Goal: Task Accomplishment & Management: Complete application form

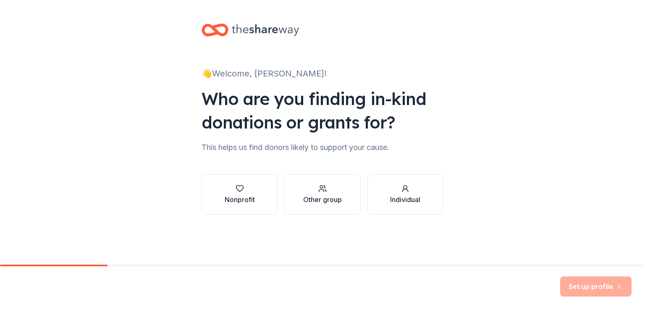
click at [234, 241] on div "👋 Welcome, Kendra! Who are you finding in-kind donations or grants for? This he…" at bounding box center [322, 127] width 269 height 255
click at [235, 193] on div "Nonprofit" at bounding box center [240, 194] width 30 height 20
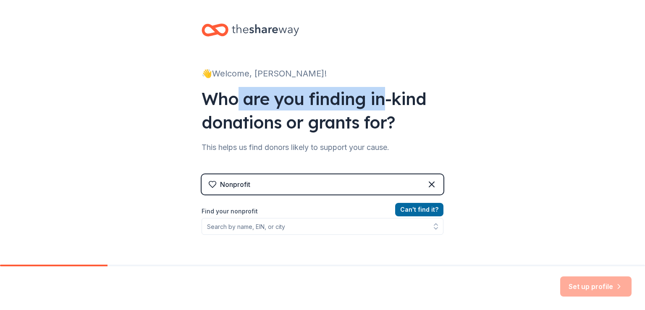
drag, startPoint x: 235, startPoint y: 96, endPoint x: 374, endPoint y: 106, distance: 139.7
click at [374, 106] on div "Who are you finding in-kind donations or grants for?" at bounding box center [322, 110] width 242 height 47
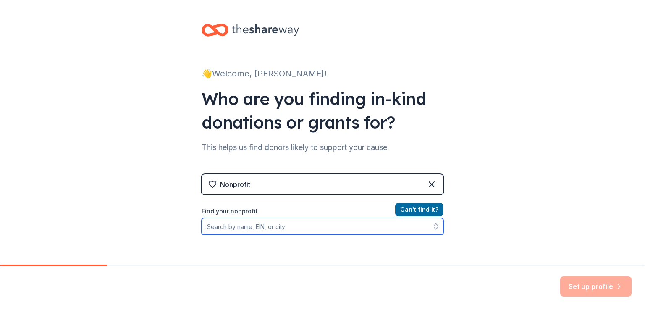
click at [283, 225] on input "Find your nonprofit" at bounding box center [322, 226] width 242 height 17
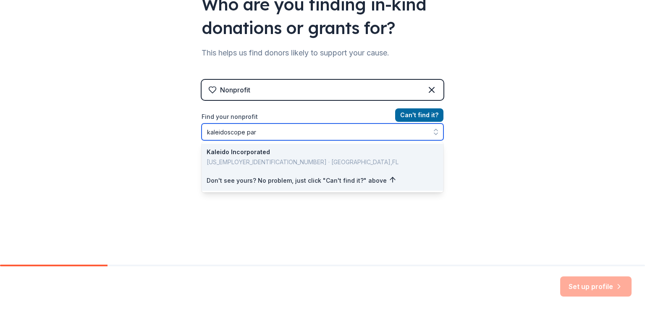
type input "kaleidoscope park"
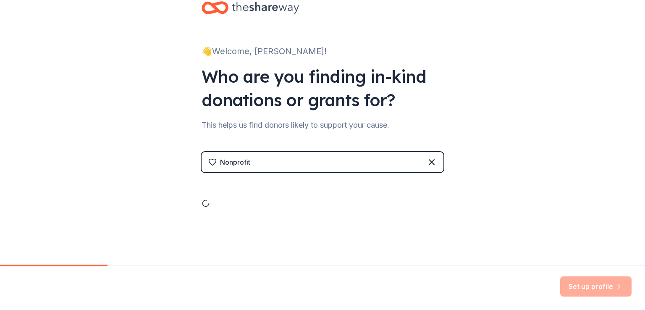
scroll to position [94, 0]
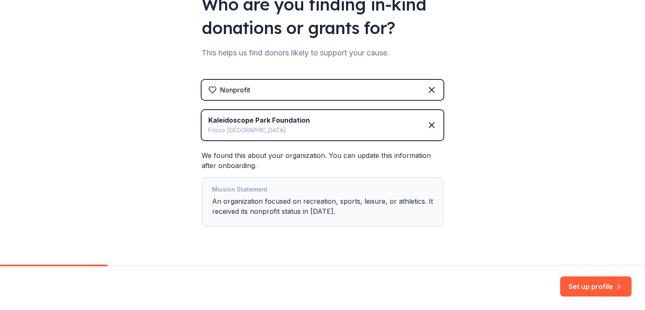
click at [421, 203] on div "Mission Statement An organization focused on recreation, sports, leisure, or at…" at bounding box center [322, 201] width 221 height 35
click at [418, 199] on div "Mission Statement An organization focused on recreation, sports, leisure, or at…" at bounding box center [322, 201] width 221 height 35
drag, startPoint x: 423, startPoint y: 202, endPoint x: 443, endPoint y: 206, distance: 20.3
click at [443, 206] on div "👋 Welcome, Kendra! Who are you finding in-kind donations or grants for? This he…" at bounding box center [322, 95] width 269 height 378
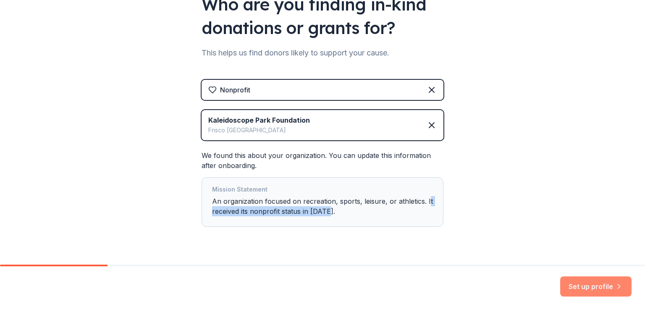
click at [590, 284] on button "Set up profile" at bounding box center [595, 286] width 71 height 20
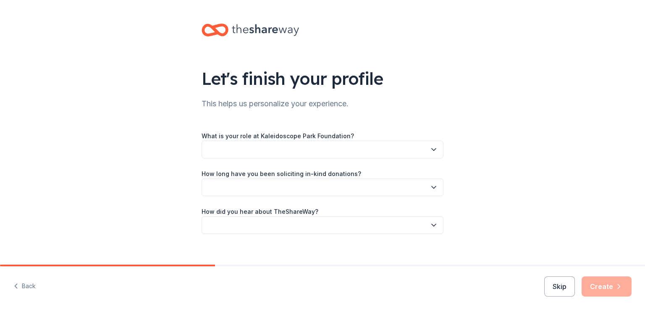
click at [433, 148] on icon "button" at bounding box center [433, 149] width 8 height 8
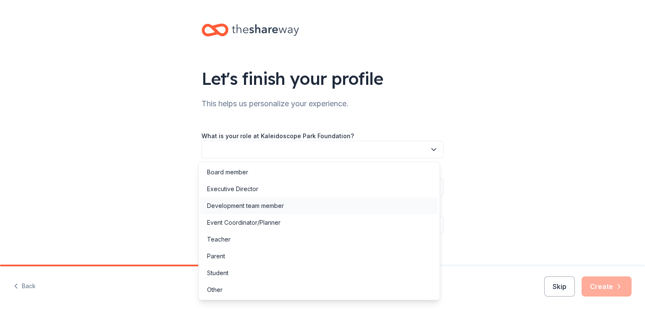
click at [269, 207] on div "Development team member" at bounding box center [245, 206] width 77 height 10
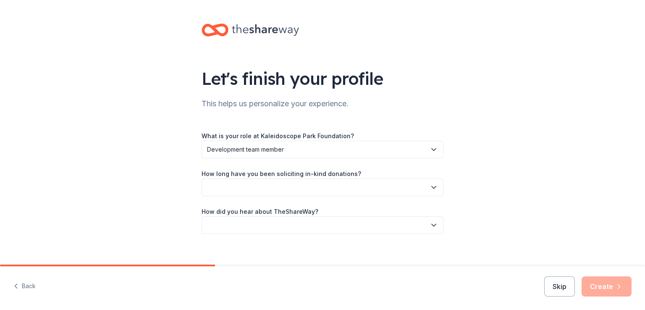
click at [245, 188] on button "button" at bounding box center [322, 187] width 242 height 18
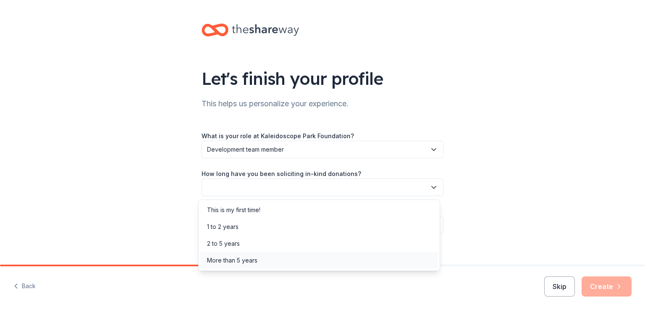
click at [243, 259] on div "More than 5 years" at bounding box center [232, 260] width 50 height 10
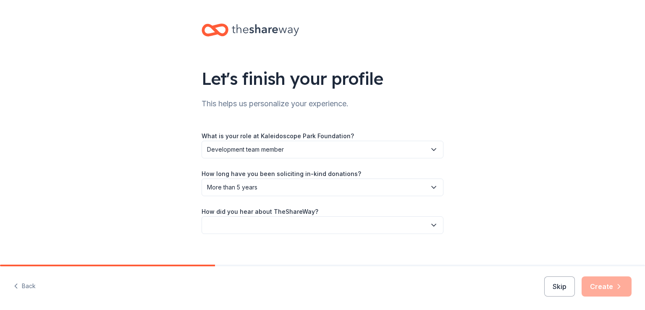
click at [507, 205] on div "Let's finish your profile This helps us personalize your experience. What is yo…" at bounding box center [322, 137] width 645 height 274
click at [397, 224] on button "button" at bounding box center [322, 225] width 242 height 18
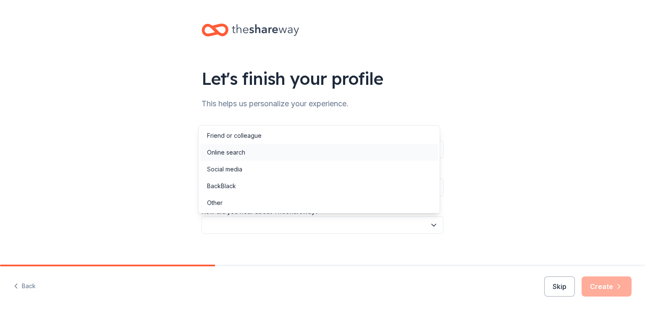
click at [290, 157] on div "Online search" at bounding box center [319, 152] width 238 height 17
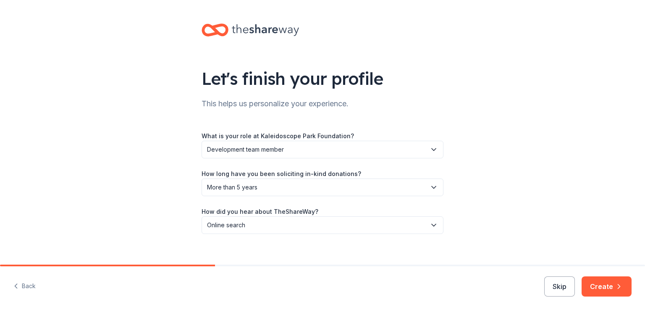
click at [515, 231] on div "Let's finish your profile This helps us personalize your experience. What is yo…" at bounding box center [322, 137] width 645 height 274
click at [607, 285] on button "Create" at bounding box center [606, 286] width 50 height 20
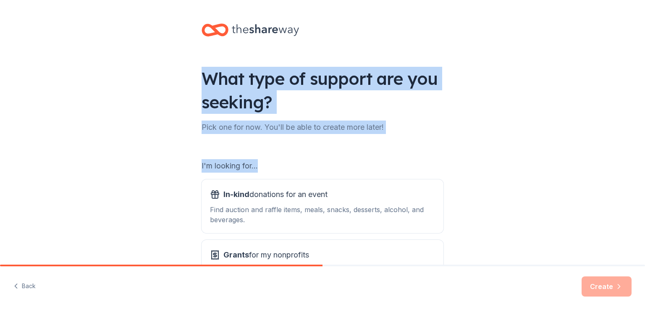
drag, startPoint x: 223, startPoint y: 76, endPoint x: 365, endPoint y: 146, distance: 158.2
click at [365, 146] on div "What type of support are you seeking? Pick one for now. You'll be able to creat…" at bounding box center [322, 169] width 269 height 339
click at [365, 146] on div "I'm looking for... In-kind donations for an event Find auction and raffle items…" at bounding box center [322, 217] width 242 height 153
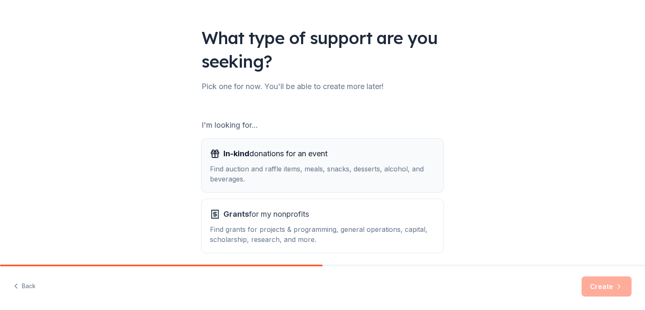
scroll to position [74, 0]
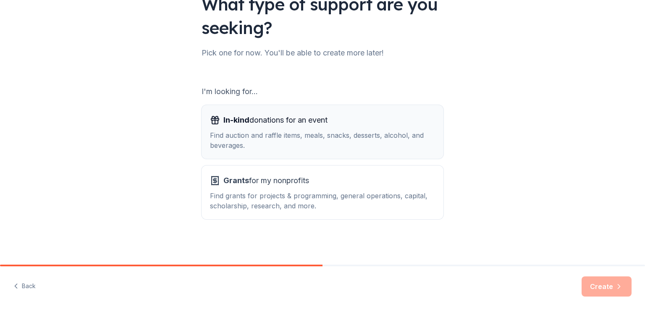
click at [247, 133] on div "Find auction and raffle items, meals, snacks, desserts, alcohol, and beverages." at bounding box center [322, 140] width 225 height 20
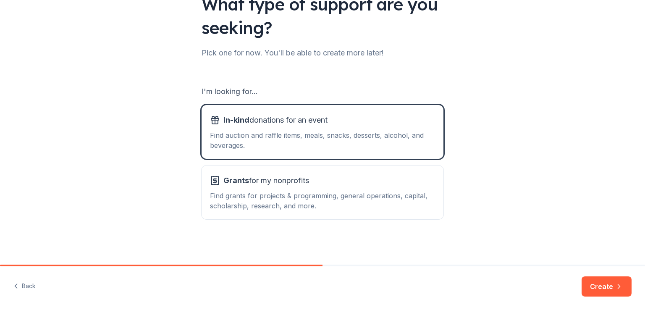
drag, startPoint x: 594, startPoint y: 286, endPoint x: 594, endPoint y: 281, distance: 5.1
click at [594, 285] on button "Create" at bounding box center [606, 286] width 50 height 20
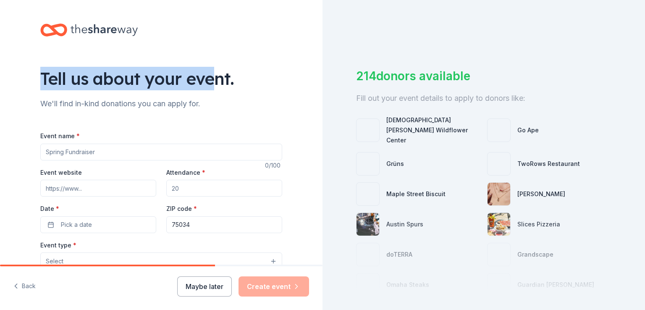
drag, startPoint x: 86, startPoint y: 79, endPoint x: 214, endPoint y: 83, distance: 128.5
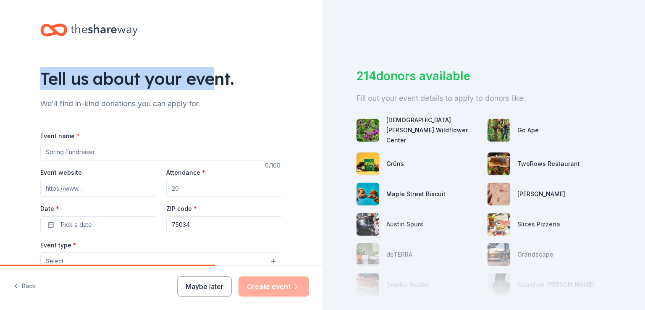
click at [214, 83] on div "Tell us about your event." at bounding box center [161, 79] width 242 height 24
click at [215, 83] on div "Tell us about your event." at bounding box center [161, 79] width 242 height 24
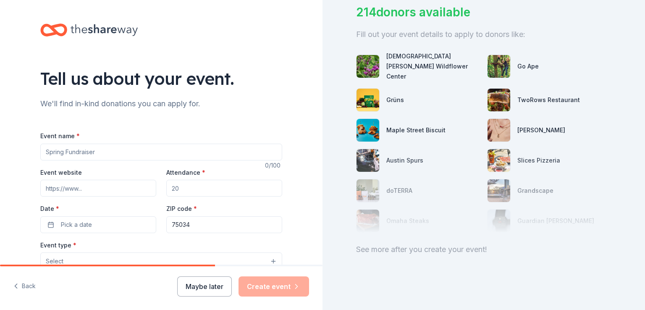
click at [122, 151] on input "Event name *" at bounding box center [161, 152] width 242 height 17
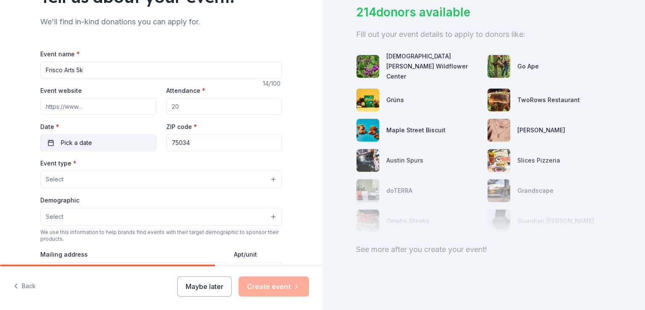
scroll to position [84, 0]
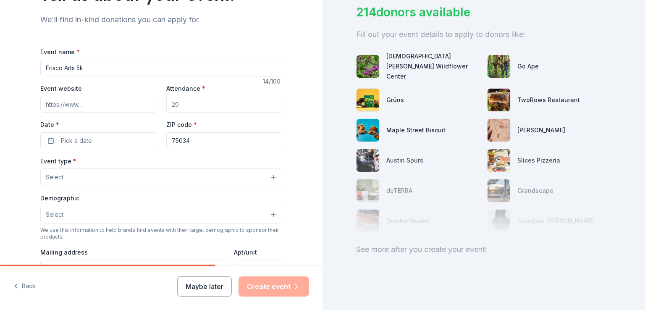
type input "Frisco Arts 5k"
click at [84, 108] on input "Event website" at bounding box center [98, 104] width 116 height 17
paste input "https://kaleidoscopepark.org/event/7th-annual-frisco-arts-5k/"
type input "https://kaleidoscopepark.org/event/7th-annual-frisco-arts-5k/"
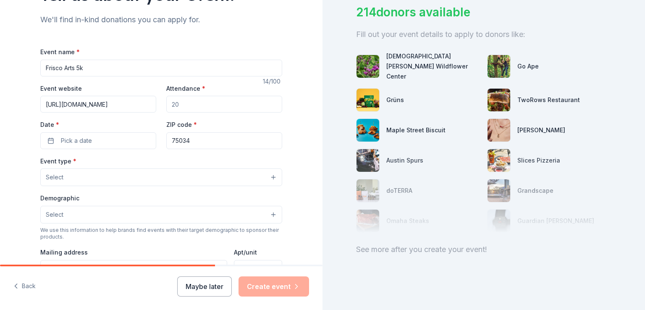
scroll to position [0, 0]
click at [200, 105] on input "Attendance *" at bounding box center [224, 104] width 116 height 17
type input "1600"
click at [97, 139] on button "Pick a date" at bounding box center [98, 140] width 116 height 17
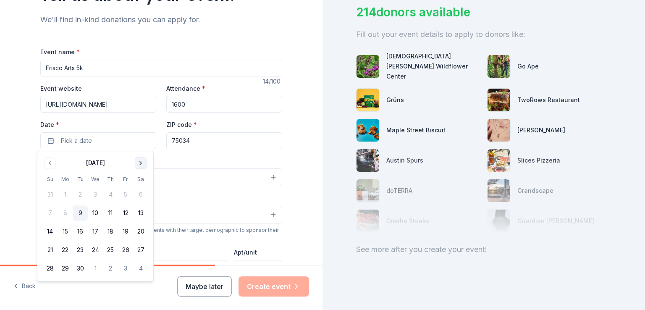
click at [140, 162] on button "Go to next month" at bounding box center [141, 163] width 12 height 12
click at [138, 228] on button "18" at bounding box center [140, 231] width 15 height 15
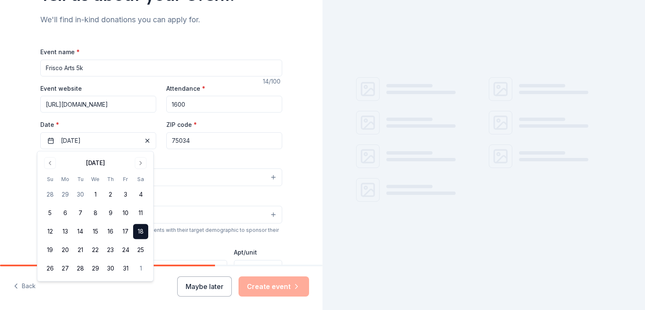
click at [214, 138] on input "75034" at bounding box center [224, 140] width 116 height 17
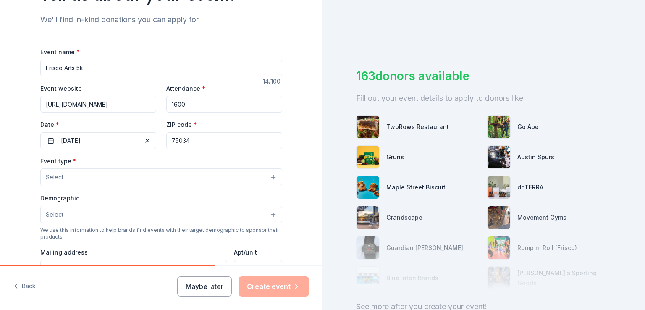
click at [113, 178] on button "Select" at bounding box center [161, 177] width 242 height 18
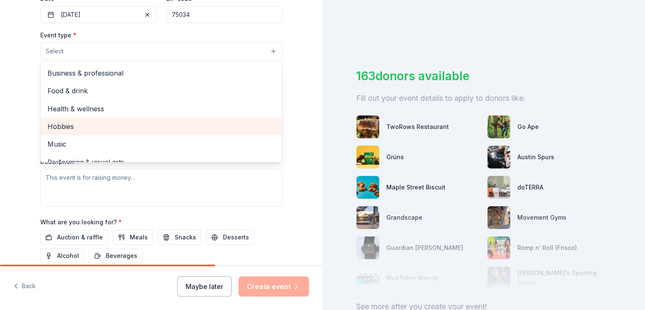
scroll to position [28, 0]
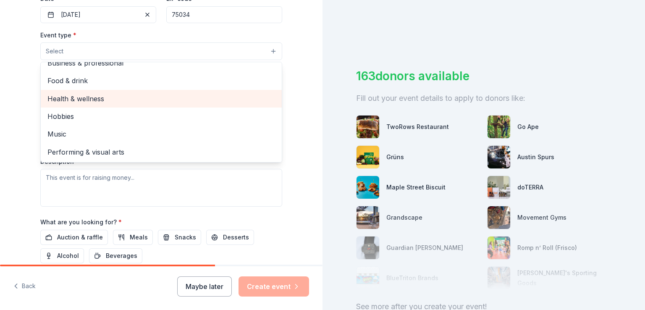
click at [157, 102] on span "Health & wellness" at bounding box center [160, 98] width 227 height 11
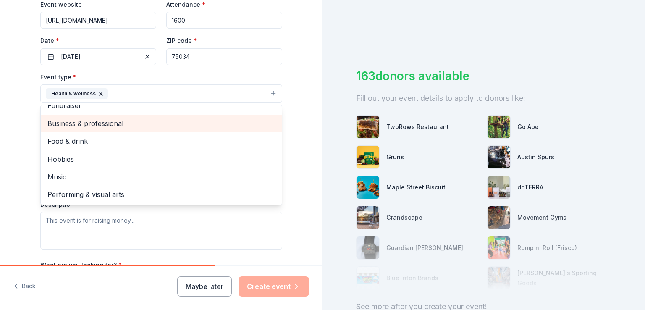
scroll to position [0, 0]
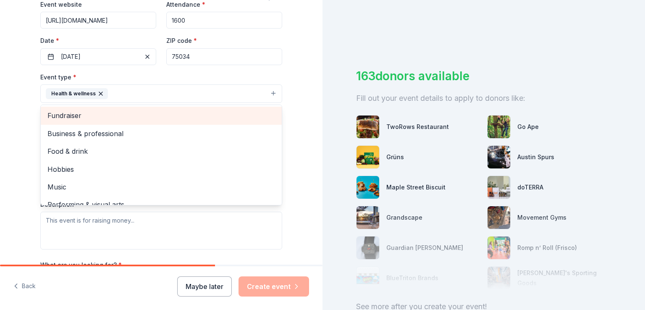
click at [89, 114] on span "Fundraiser" at bounding box center [160, 115] width 227 height 11
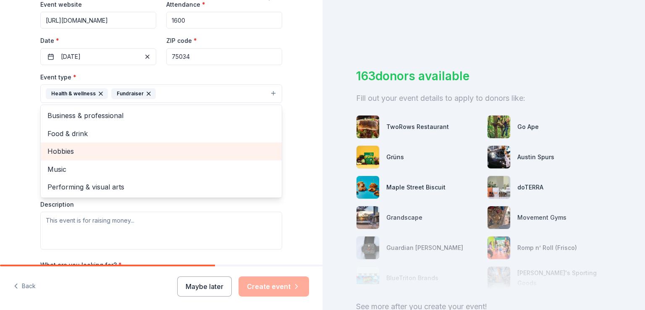
scroll to position [252, 0]
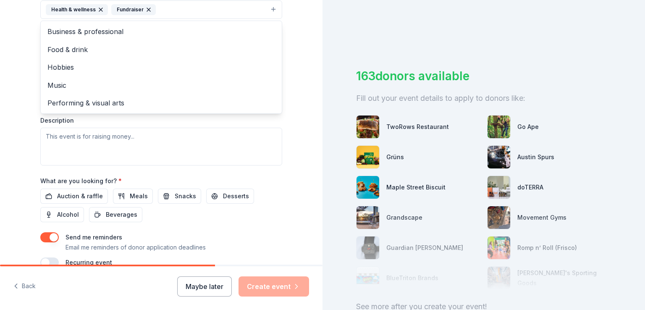
click at [20, 136] on div "Tell us about your event. We'll find in-kind donations you can apply for. Event…" at bounding box center [161, 27] width 322 height 559
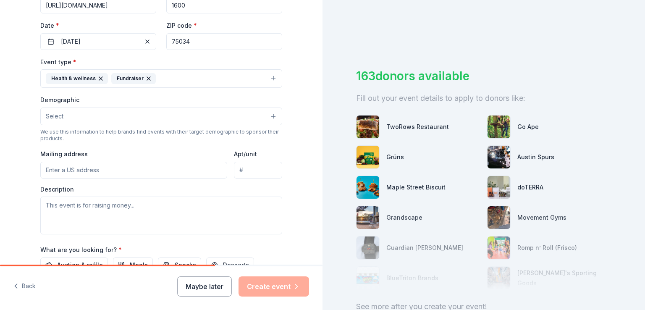
scroll to position [168, 0]
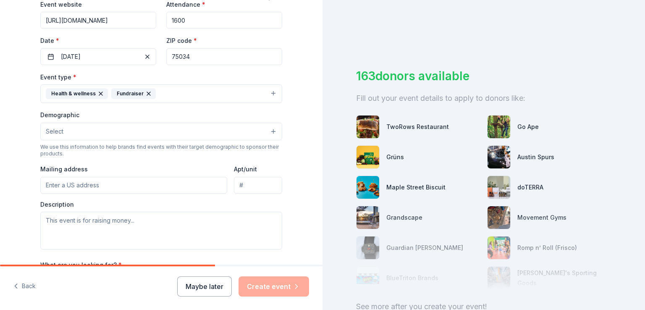
click at [131, 187] on input "Mailing address" at bounding box center [133, 185] width 187 height 17
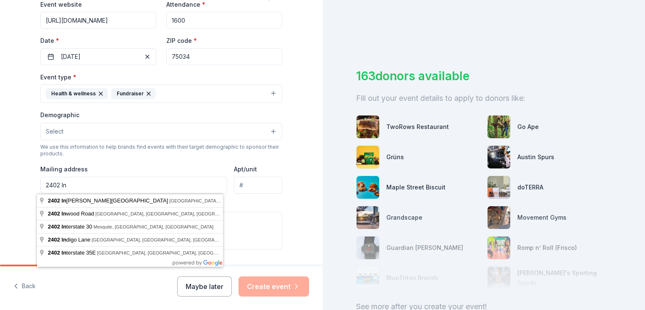
click at [59, 185] on input "2402 In" at bounding box center [133, 185] width 187 height 17
type input "2401 Internet Boulevard, Frisco, TX, 75034"
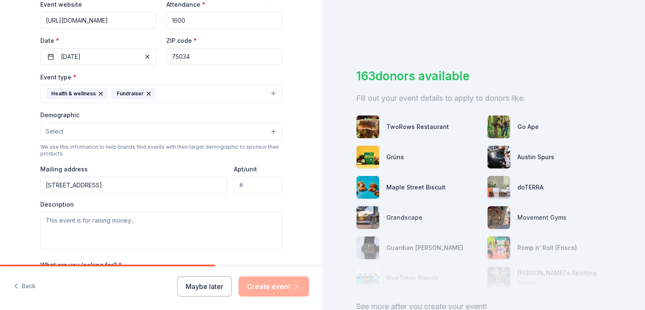
click at [252, 181] on input "Apt/unit" at bounding box center [258, 185] width 48 height 17
type input "101"
click at [1, 182] on div "Tell us about your event. We'll find in-kind donations you can apply for. Event…" at bounding box center [161, 111] width 322 height 559
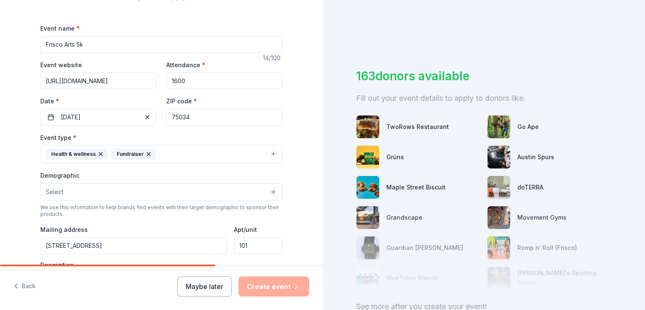
scroll to position [84, 0]
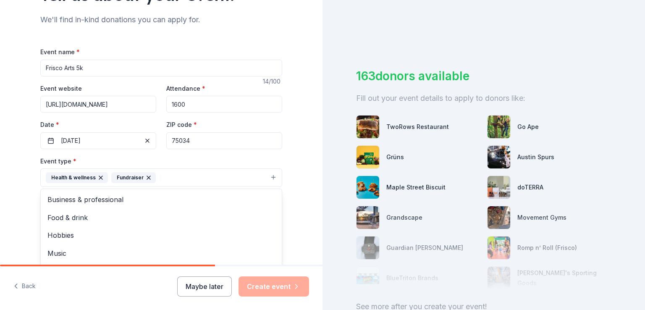
click at [272, 178] on button "Health & wellness Fundraiser" at bounding box center [161, 177] width 242 height 18
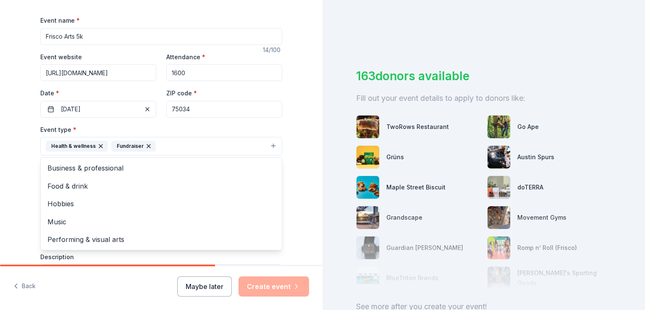
scroll to position [210, 0]
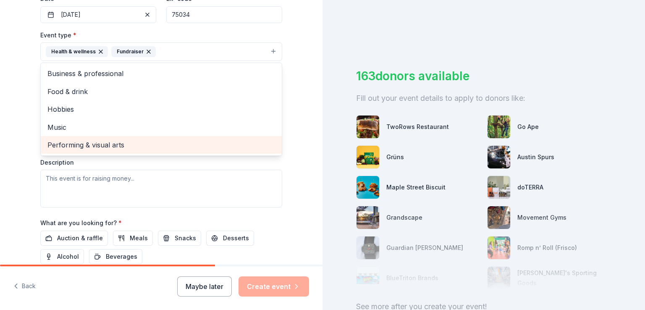
click at [84, 145] on span "Performing & visual arts" at bounding box center [160, 144] width 227 height 11
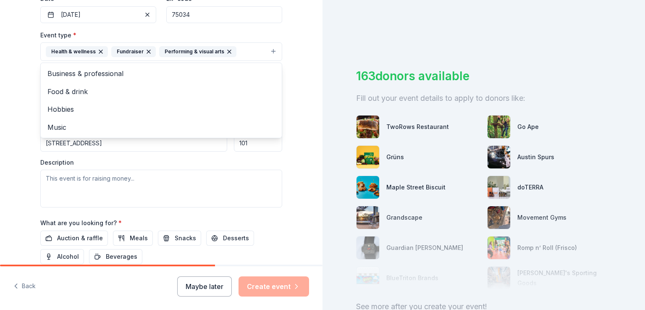
click at [1, 129] on div "Tell us about your event. We'll find in-kind donations you can apply for. Event…" at bounding box center [161, 69] width 322 height 559
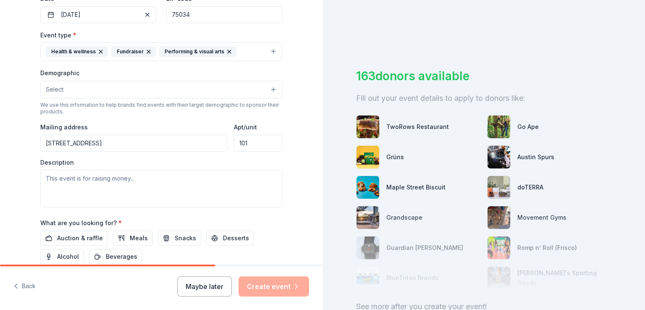
click at [82, 86] on button "Select" at bounding box center [161, 90] width 242 height 18
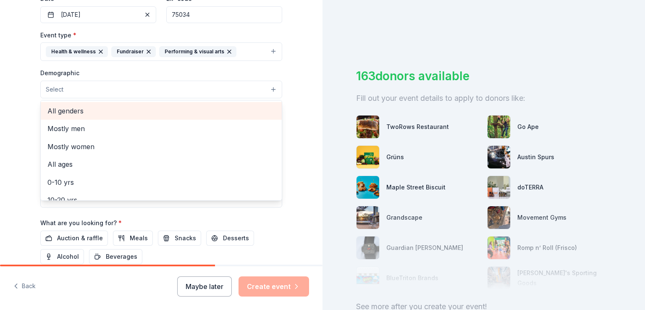
click at [68, 110] on span "All genders" at bounding box center [160, 110] width 227 height 11
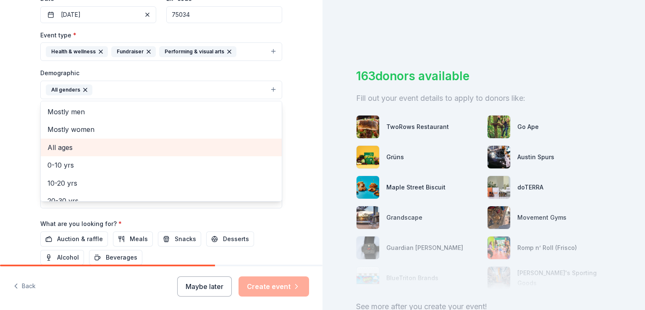
click at [69, 151] on span "All ages" at bounding box center [160, 147] width 227 height 11
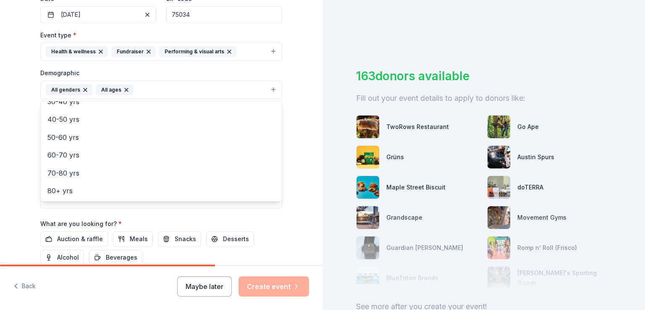
click at [15, 144] on div "Tell us about your event. We'll find in-kind donations you can apply for. Event…" at bounding box center [161, 70] width 322 height 560
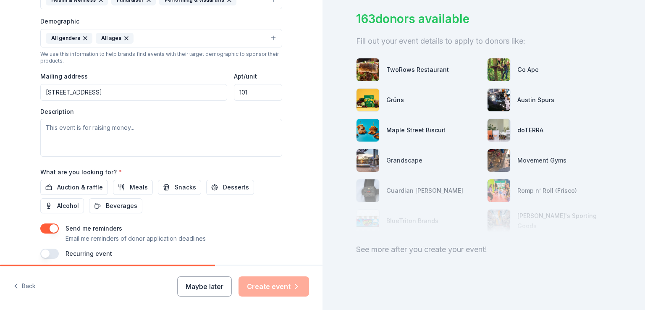
scroll to position [294, 0]
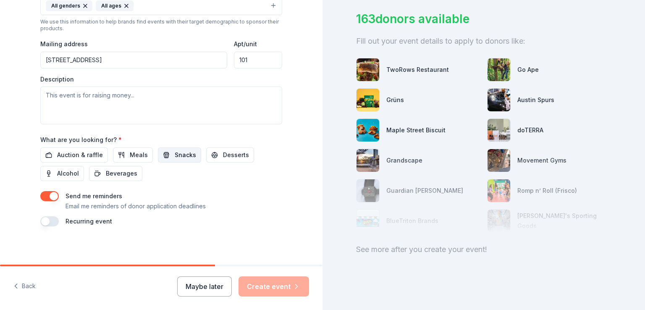
click at [162, 157] on button "Snacks" at bounding box center [179, 154] width 43 height 15
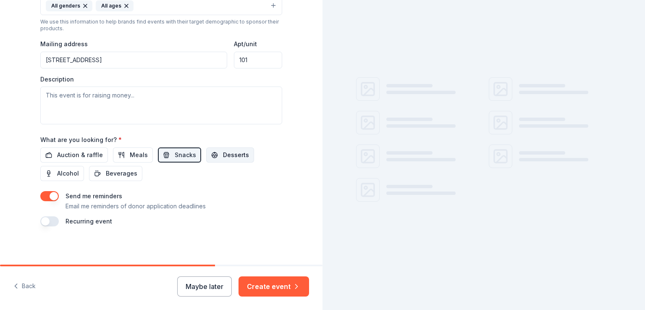
scroll to position [0, 0]
click at [230, 153] on span "Desserts" at bounding box center [236, 155] width 26 height 10
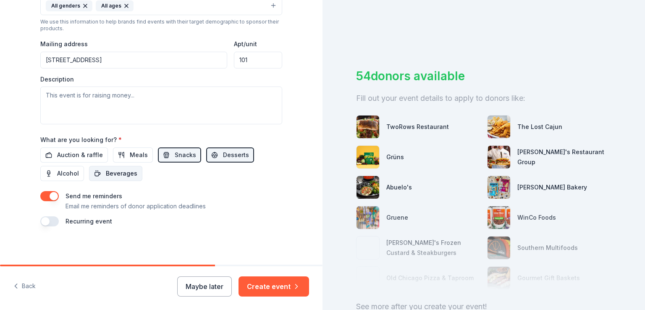
click at [110, 172] on span "Beverages" at bounding box center [121, 173] width 31 height 10
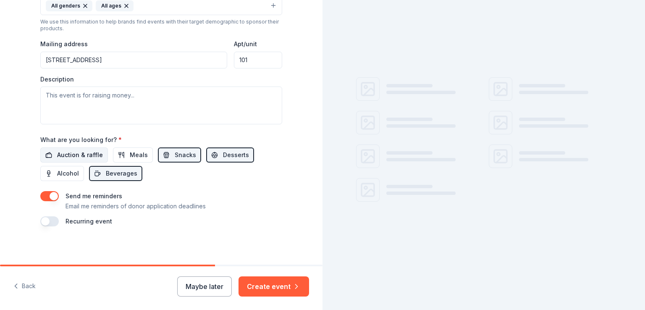
click at [82, 150] on span "Auction & raffle" at bounding box center [80, 155] width 46 height 10
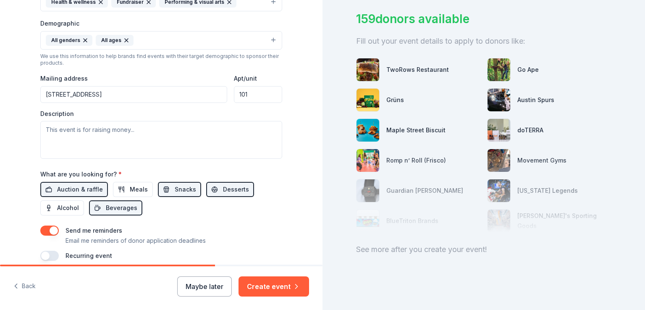
scroll to position [210, 0]
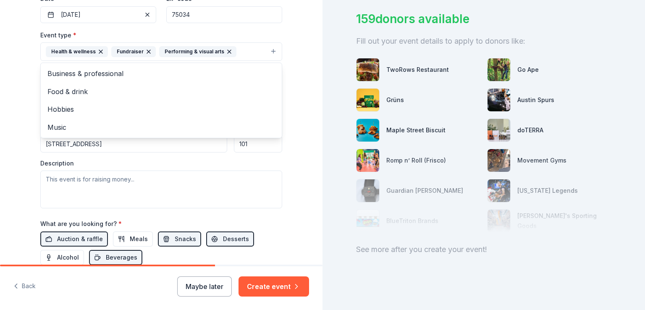
click at [146, 53] on icon "button" at bounding box center [148, 51] width 7 height 7
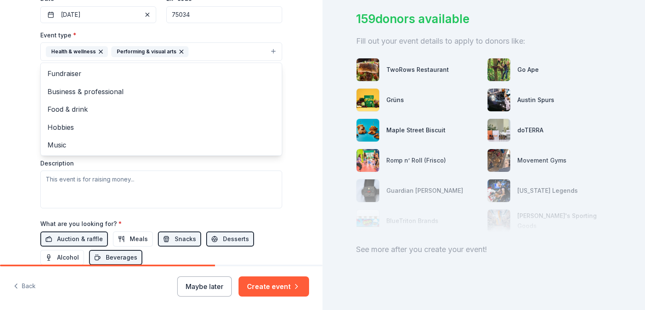
click at [23, 110] on div "Tell us about your event. We'll find in-kind donations you can apply for. Event…" at bounding box center [161, 70] width 322 height 560
click at [199, 55] on button "Health & wellness Performing & visual arts" at bounding box center [161, 51] width 242 height 18
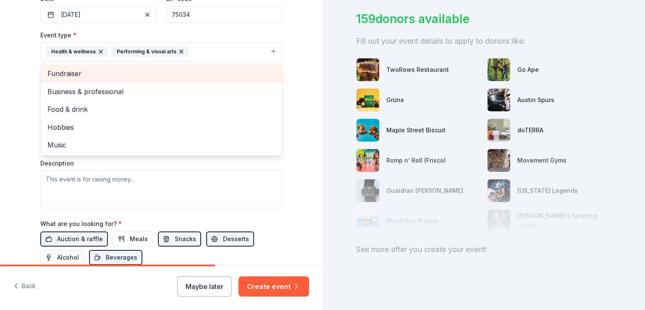
click at [137, 79] on div "Fundraiser" at bounding box center [161, 74] width 241 height 18
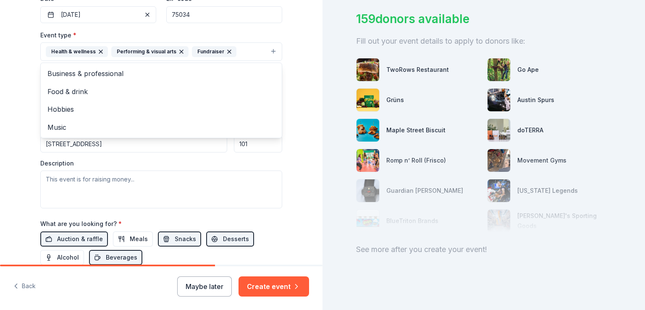
drag, startPoint x: 13, startPoint y: 160, endPoint x: 28, endPoint y: 170, distance: 17.8
click at [19, 165] on div "Tell us about your event. We'll find in-kind donations you can apply for. Event…" at bounding box center [161, 70] width 322 height 560
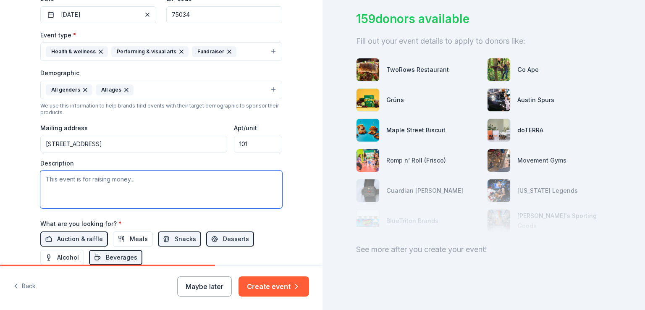
click at [83, 178] on textarea at bounding box center [161, 189] width 242 height 38
paste textarea "Funds raised from the Frisco Arts Walk and Run supports our advocacy, education…"
type textarea "Funds raised from the Frisco Arts Walk and Run supports our advocacy, education…"
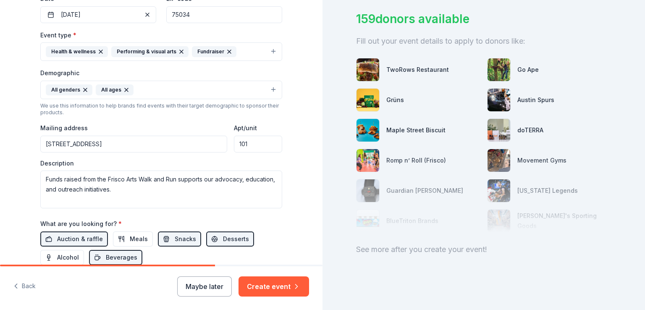
click at [0, 182] on div "Tell us about your event. We'll find in-kind donations you can apply for. Event…" at bounding box center [161, 70] width 322 height 560
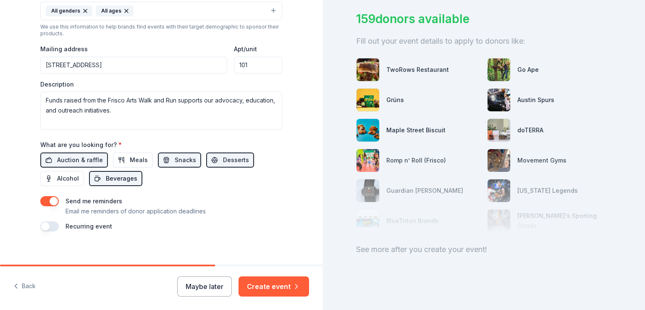
scroll to position [295, 0]
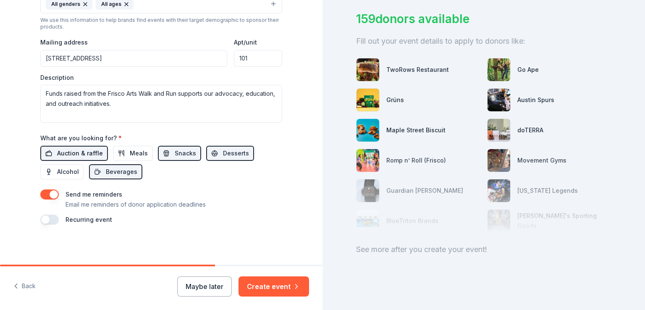
click at [84, 152] on span "Auction & raffle" at bounding box center [80, 153] width 46 height 10
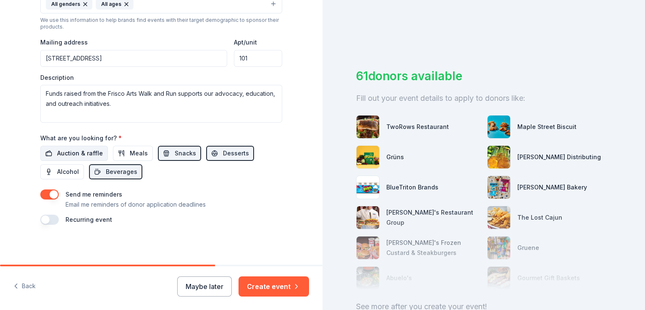
click at [68, 153] on span "Auction & raffle" at bounding box center [80, 153] width 46 height 10
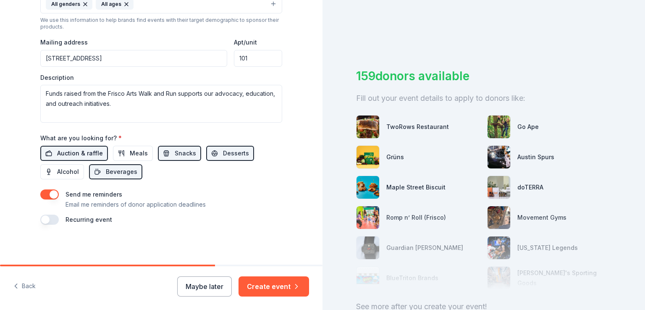
click at [78, 156] on span "Auction & raffle" at bounding box center [80, 153] width 46 height 10
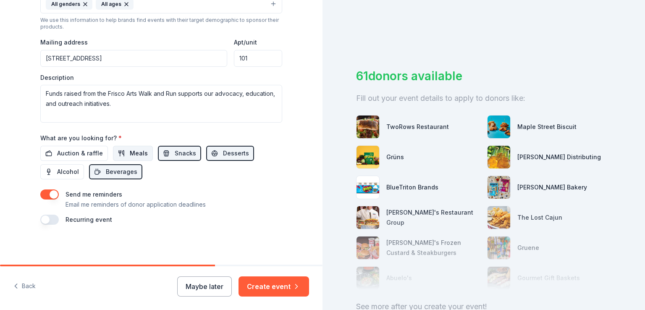
click at [130, 154] on span "Meals" at bounding box center [139, 153] width 18 height 10
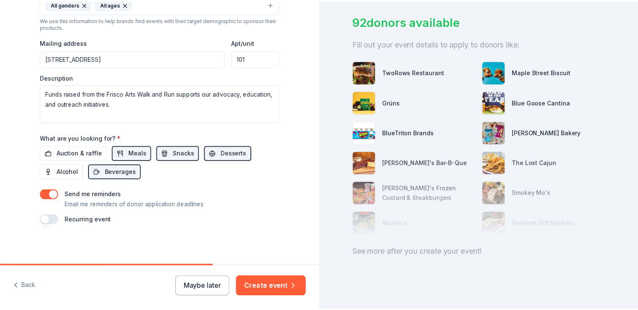
scroll to position [64, 0]
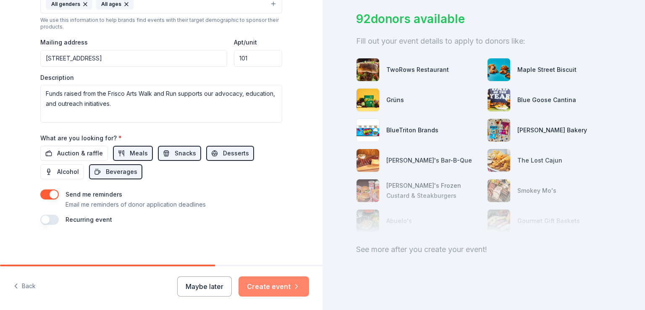
click at [280, 290] on button "Create event" at bounding box center [273, 286] width 71 height 20
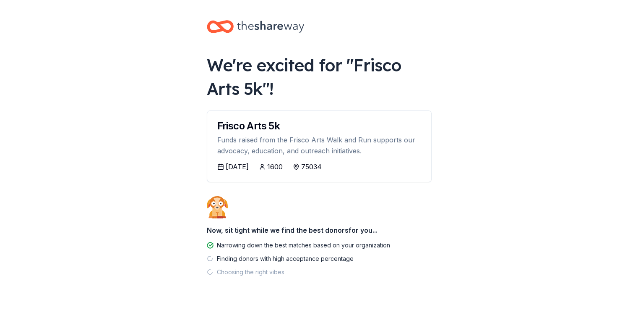
drag, startPoint x: 280, startPoint y: 78, endPoint x: 391, endPoint y: 214, distance: 175.9
click at [391, 214] on div "We're excited for " Frisco Arts 5k "! Frisco Arts 5k Funds raised from the Fris…" at bounding box center [319, 166] width 252 height 332
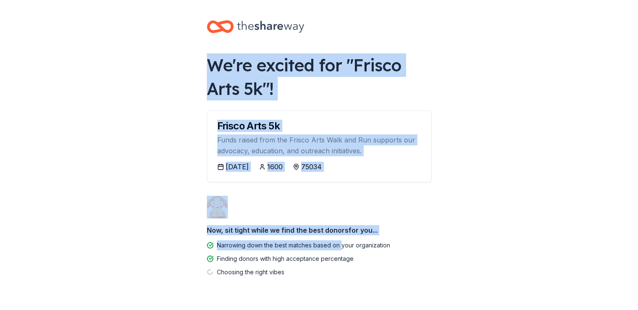
drag, startPoint x: 317, startPoint y: 245, endPoint x: 175, endPoint y: 59, distance: 234.4
click at [175, 59] on body "We're excited for " Frisco Arts 5k "! Frisco Arts 5k Funds raised from the Fris…" at bounding box center [319, 155] width 638 height 310
click at [218, 66] on div "We're excited for " Frisco Arts 5k "!" at bounding box center [319, 76] width 225 height 47
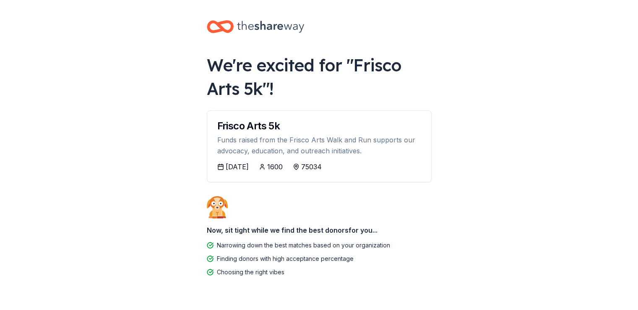
scroll to position [23, 0]
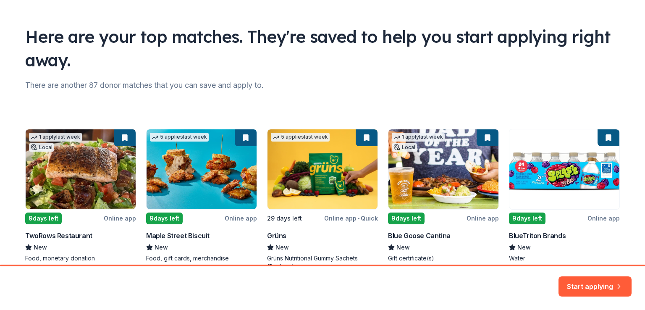
scroll to position [84, 0]
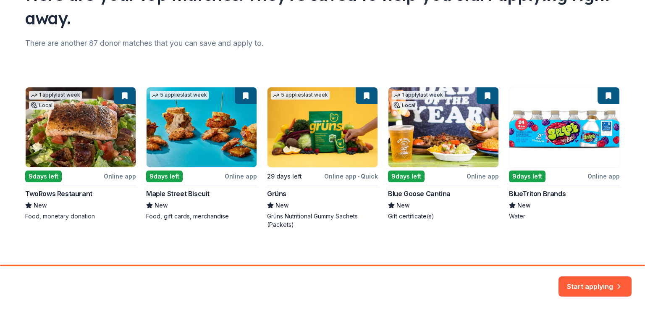
click at [353, 175] on div "1 apply last week Local 9 days left Online app TwoRows Restaurant New Food, mon…" at bounding box center [322, 158] width 594 height 142
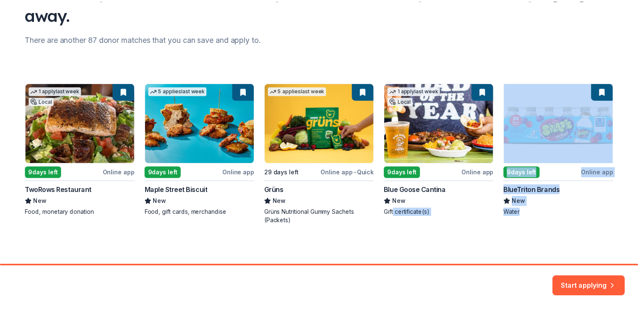
scroll to position [89, 0]
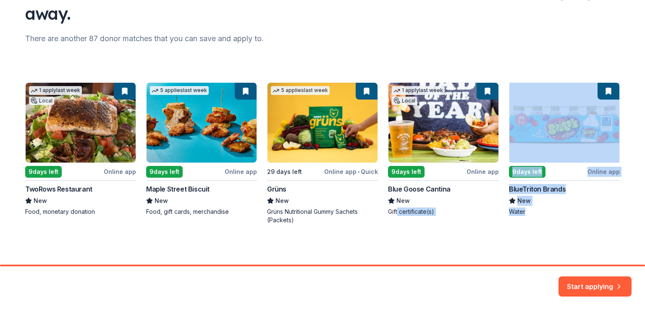
drag, startPoint x: 493, startPoint y: 242, endPoint x: 394, endPoint y: 258, distance: 100.3
click at [394, 258] on div "Here are your top matches. They're saved to help you start applying right away.…" at bounding box center [322, 87] width 621 height 353
click at [394, 256] on div "Here are your top matches. They're saved to help you start applying right away.…" at bounding box center [322, 87] width 621 height 353
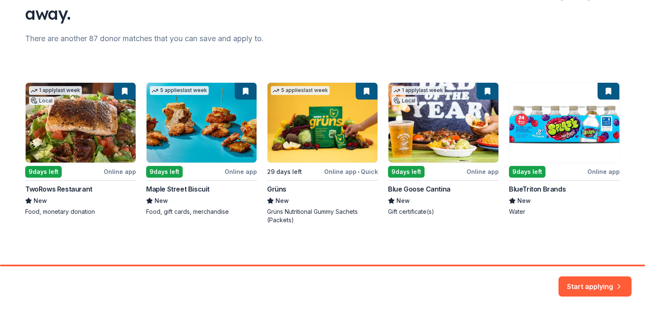
click at [593, 280] on button "Start applying" at bounding box center [594, 282] width 73 height 20
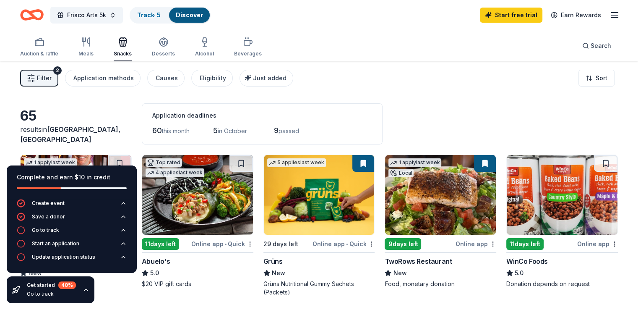
click at [441, 112] on div "65 results in Frisco, TX Application deadlines 60 this month 5 in October 9 pas…" at bounding box center [319, 123] width 598 height 41
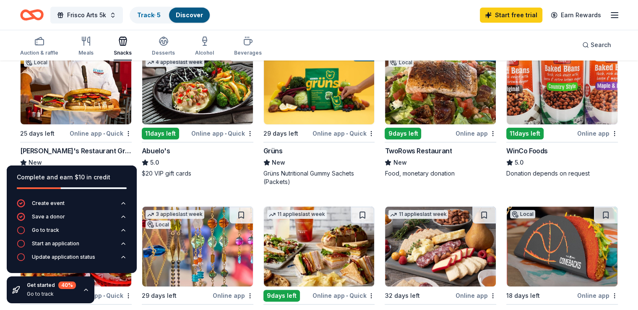
scroll to position [84, 0]
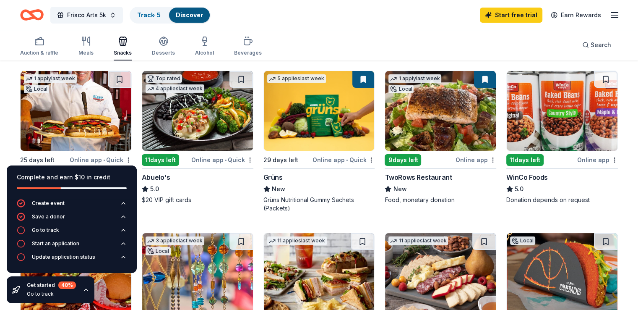
click at [277, 188] on span "New" at bounding box center [278, 189] width 13 height 10
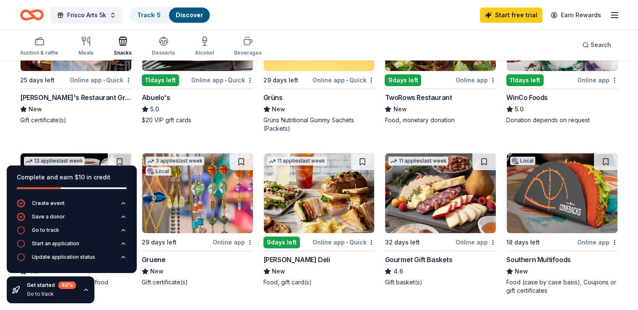
scroll to position [168, 0]
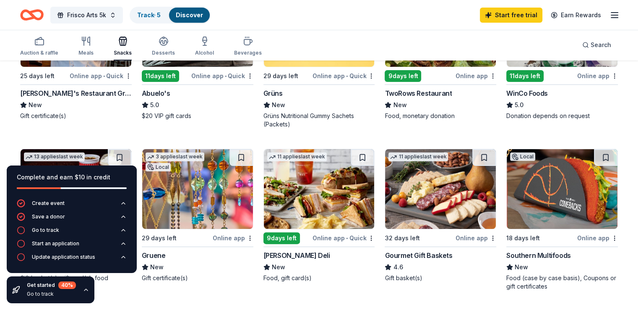
click at [96, 180] on div "Complete and earn $10 in credit" at bounding box center [72, 177] width 110 height 10
click at [123, 256] on icon "button" at bounding box center [123, 257] width 3 height 2
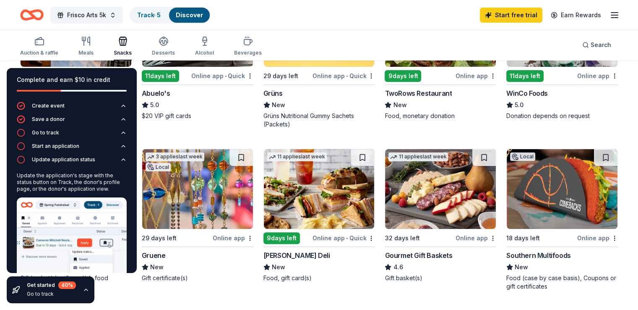
click at [84, 287] on icon "button" at bounding box center [86, 289] width 7 height 7
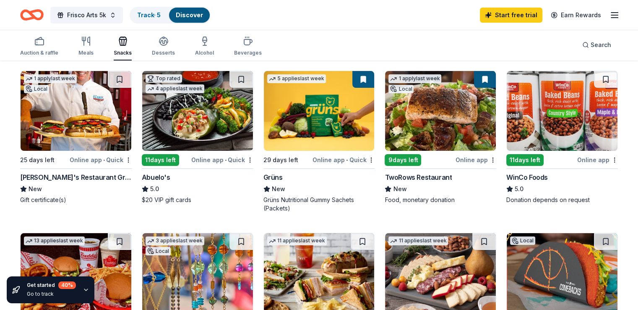
scroll to position [42, 0]
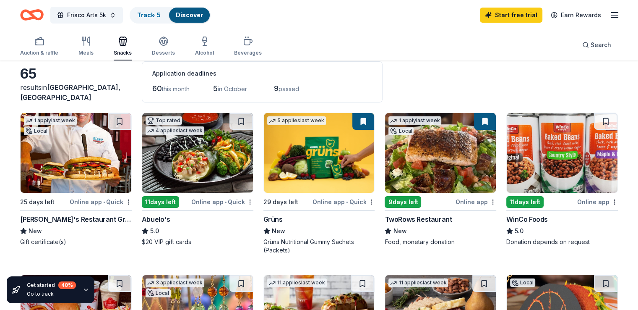
click at [525, 199] on div "11 days left" at bounding box center [525, 202] width 37 height 12
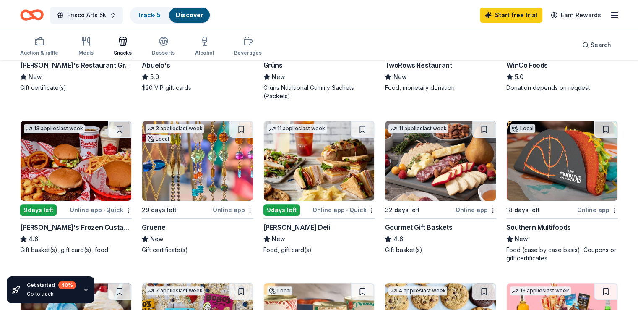
scroll to position [210, 0]
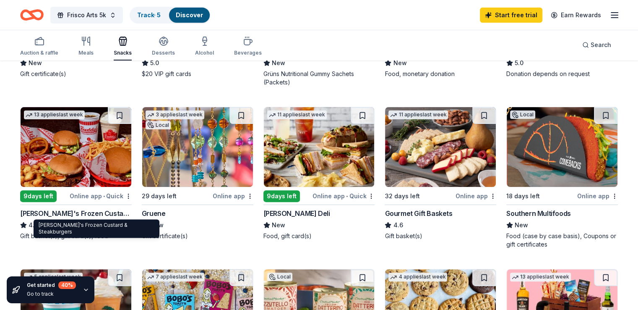
click at [90, 211] on div "Freddy's Frozen Custard & Steakburgers" at bounding box center [76, 213] width 112 height 10
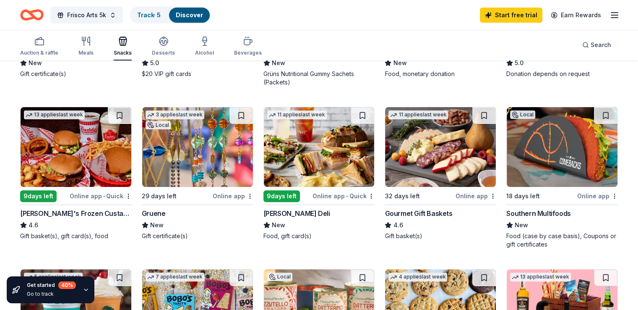
click at [292, 195] on div "9 days left" at bounding box center [282, 196] width 37 height 12
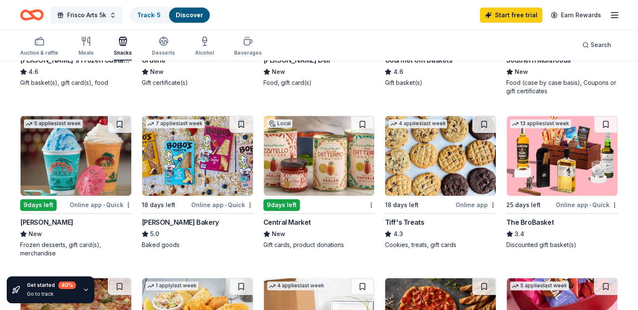
scroll to position [378, 0]
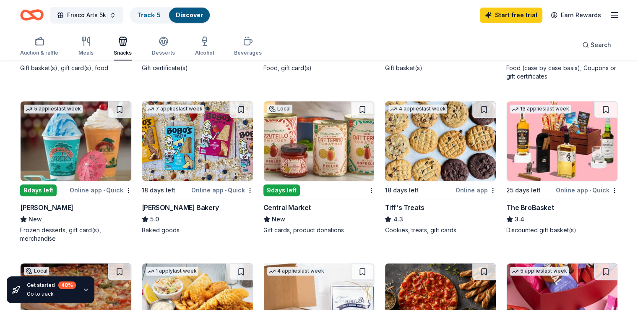
click at [178, 207] on div "Bobo's Bakery" at bounding box center [180, 207] width 77 height 10
click at [401, 202] on div "Tiff's Treats" at bounding box center [404, 207] width 39 height 10
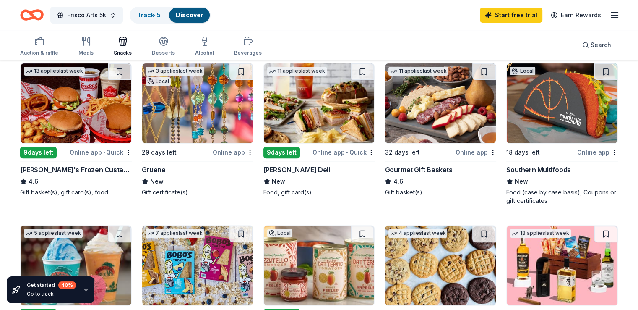
scroll to position [252, 0]
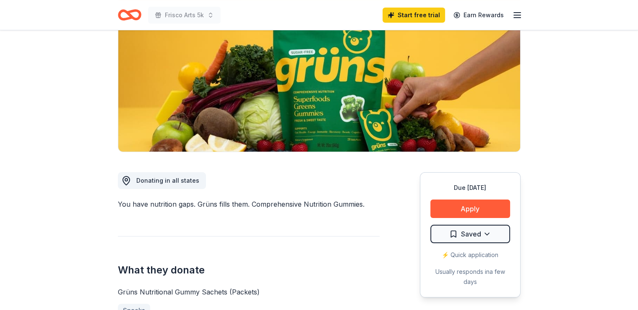
scroll to position [126, 0]
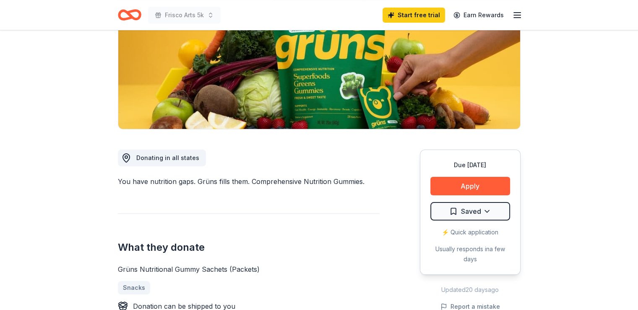
drag, startPoint x: 321, startPoint y: 172, endPoint x: 375, endPoint y: 196, distance: 58.8
drag, startPoint x: 375, startPoint y: 197, endPoint x: 424, endPoint y: 184, distance: 50.8
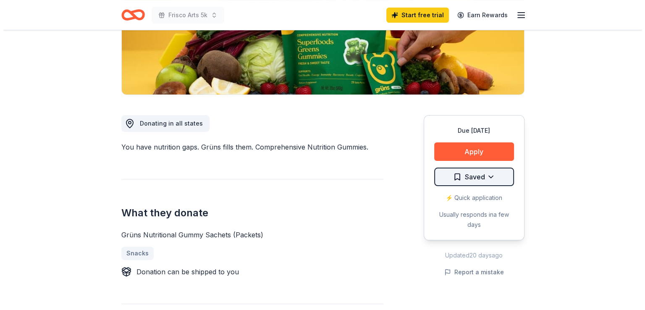
scroll to position [294, 0]
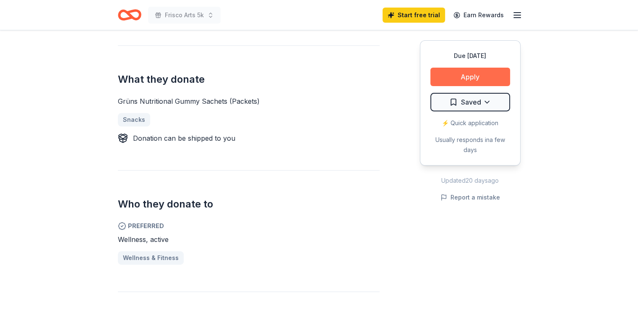
click at [468, 74] on button "Apply" at bounding box center [471, 77] width 80 height 18
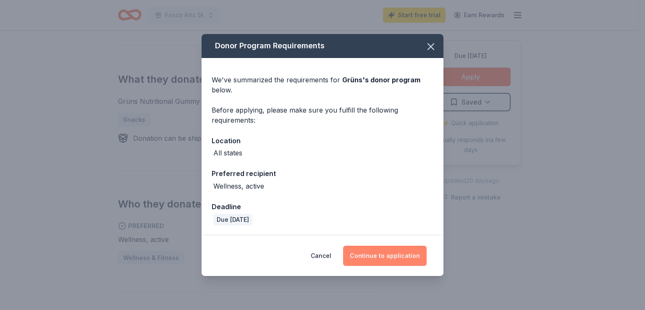
click at [377, 255] on button "Continue to application" at bounding box center [385, 256] width 84 height 20
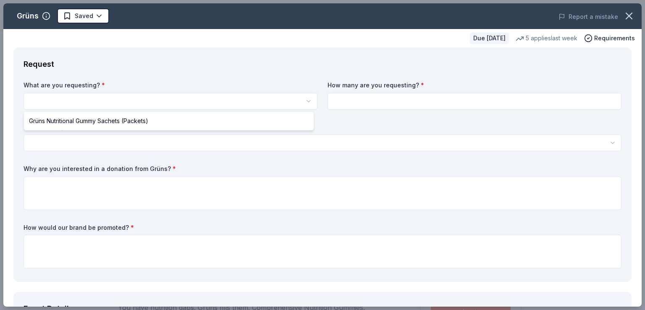
scroll to position [0, 0]
click at [214, 101] on html "Frisco Arts 5k Saved Apply Due in 29 days Share Grüns New • 1 reviews 5 applies…" at bounding box center [322, 155] width 645 height 310
select select "Grüns Nutritional Gummy Sachets (Packets)"
drag, startPoint x: 200, startPoint y: 119, endPoint x: 215, endPoint y: 120, distance: 14.7
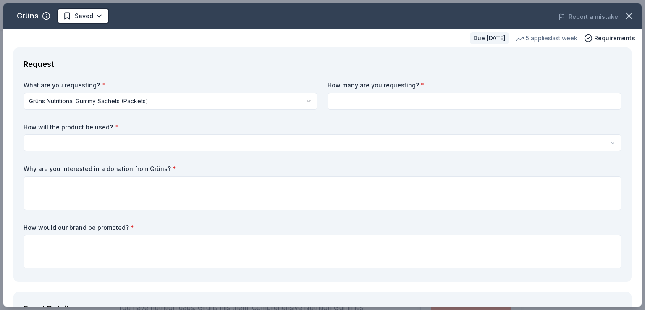
click at [363, 105] on input at bounding box center [474, 101] width 294 height 17
type input "800"
click at [381, 146] on html "Frisco Arts 5k Saved Apply Due in 29 days Share Grüns New • 1 reviews 5 applies…" at bounding box center [322, 155] width 645 height 310
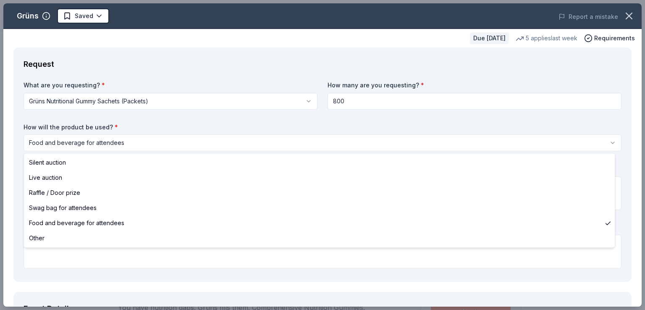
click at [300, 143] on html "Frisco Arts 5k Saved Apply Due in 29 days Share Grüns New • 1 reviews 5 applies…" at bounding box center [322, 155] width 645 height 310
select select "swagBag"
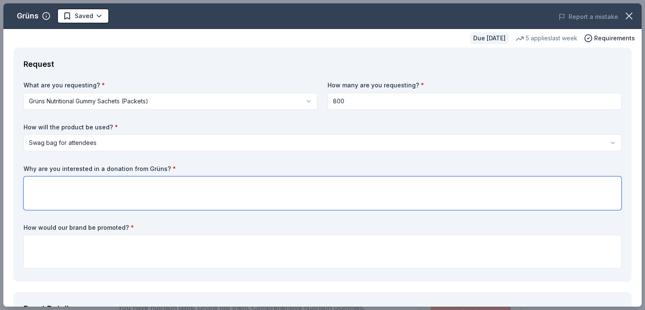
click at [161, 180] on textarea at bounding box center [323, 193] width 598 height 34
drag, startPoint x: 112, startPoint y: 190, endPoint x: 10, endPoint y: 182, distance: 101.9
type textarea "The Gruns brand and product are an endemic fit to the health and wellbeing init…"
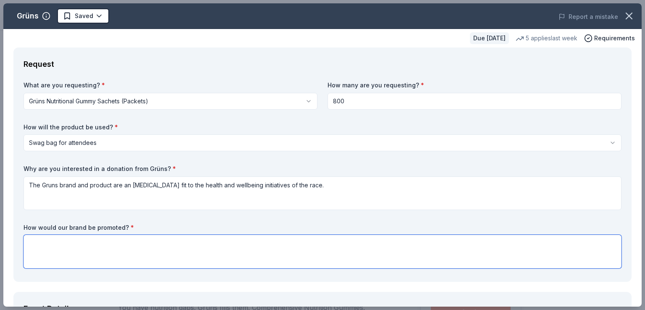
click at [107, 246] on textarea at bounding box center [323, 252] width 598 height 34
click at [106, 243] on textarea at bounding box center [323, 252] width 598 height 34
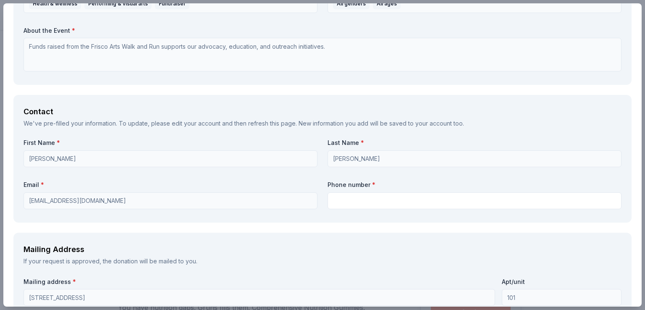
scroll to position [504, 0]
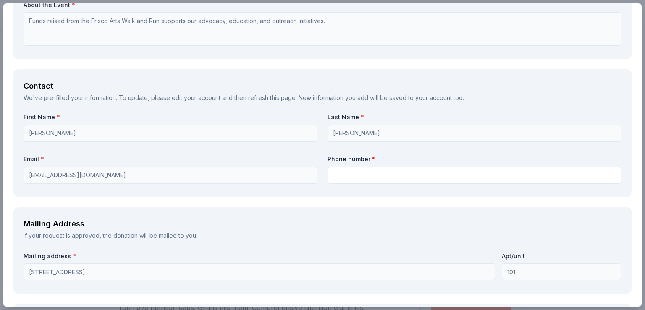
type textarea "Social media, digital signage, and sampling booth."
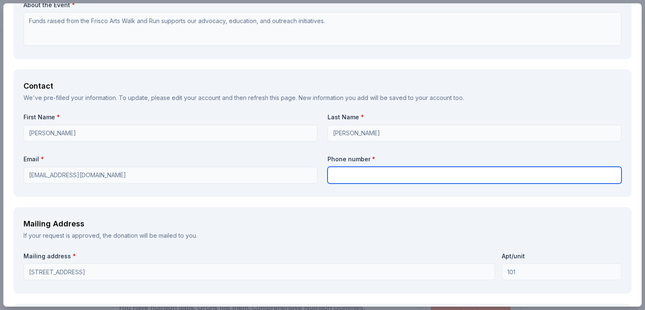
click at [337, 177] on input "text" at bounding box center [474, 175] width 294 height 17
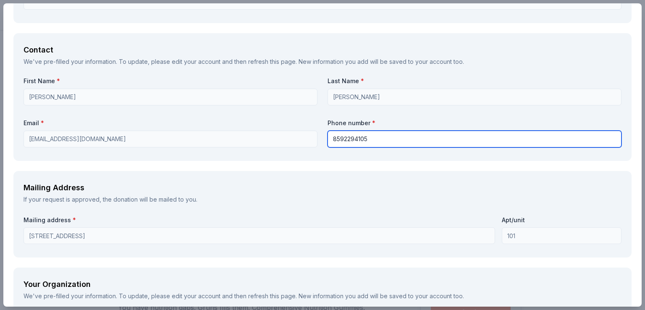
scroll to position [588, 0]
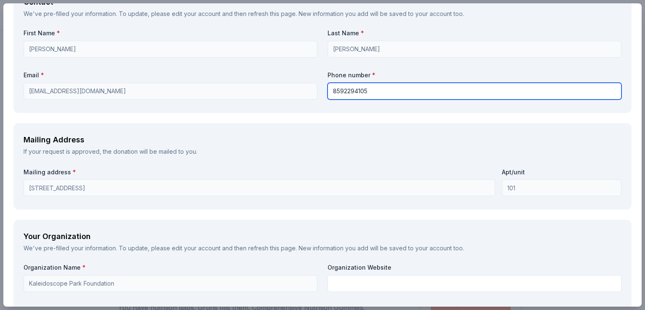
type input "8592294105"
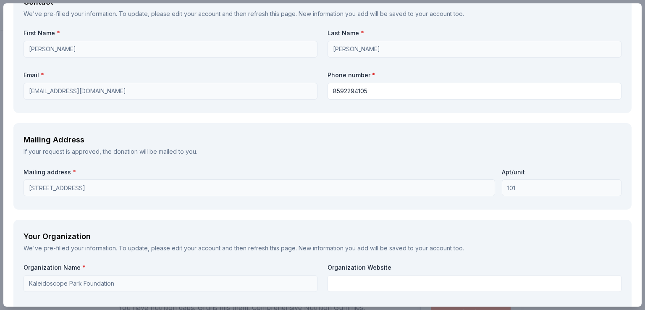
click at [258, 209] on div "Request What are you requesting? * Grüns Nutritional Gummy Sachets (Packets) Gr…" at bounding box center [322, 106] width 638 height 1292
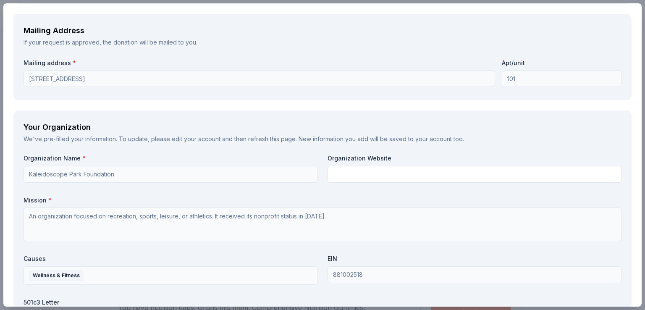
scroll to position [713, 0]
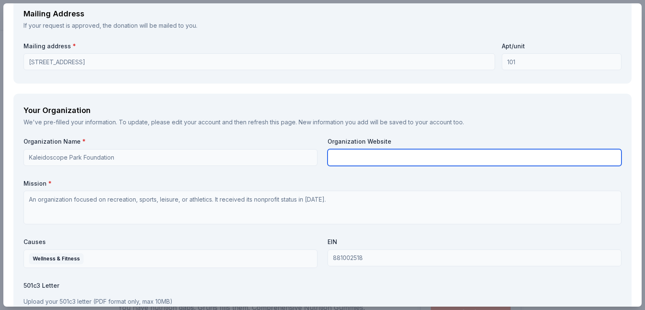
click at [384, 153] on input "text" at bounding box center [474, 157] width 294 height 17
paste input "https://kaleidoscopepark.org/"
type input "https://kaleidoscopepark.org/"
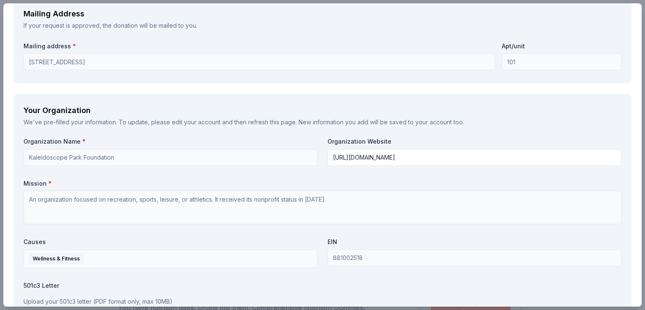
click at [256, 179] on label "Mission *" at bounding box center [323, 183] width 598 height 8
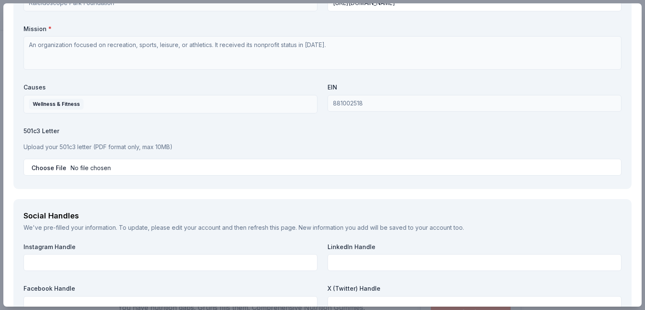
scroll to position [881, 0]
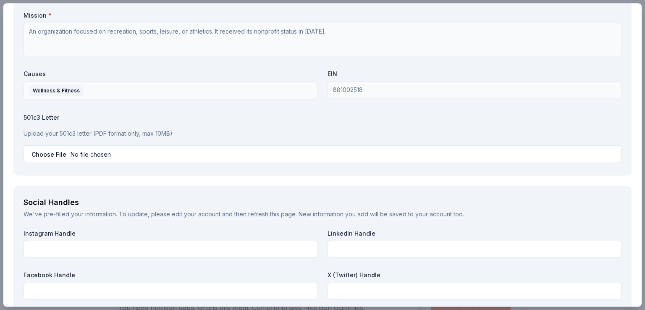
drag, startPoint x: 26, startPoint y: 118, endPoint x: 205, endPoint y: 175, distance: 187.8
drag, startPoint x: 105, startPoint y: 140, endPoint x: 110, endPoint y: 127, distance: 14.1
drag, startPoint x: 110, startPoint y: 133, endPoint x: 161, endPoint y: 135, distance: 50.8
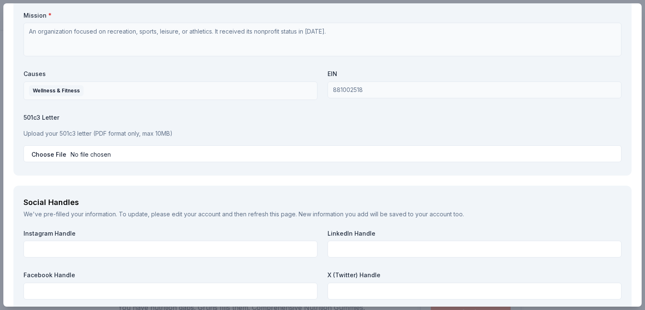
click at [161, 135] on p "Upload your 501c3 letter (PDF format only, max 10MB)" at bounding box center [323, 133] width 598 height 10
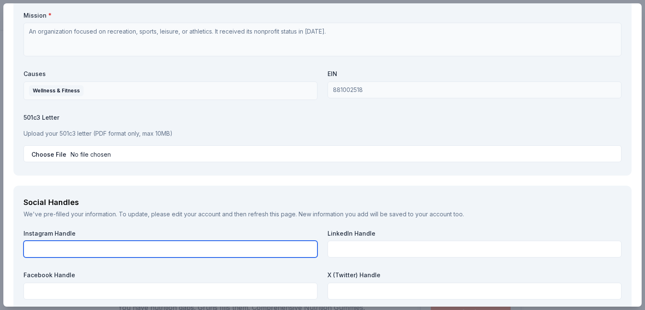
click at [50, 252] on input "text" at bounding box center [171, 248] width 294 height 17
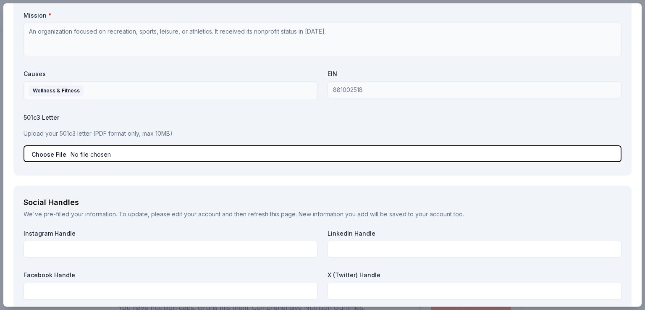
click at [37, 150] on input "file" at bounding box center [323, 153] width 598 height 17
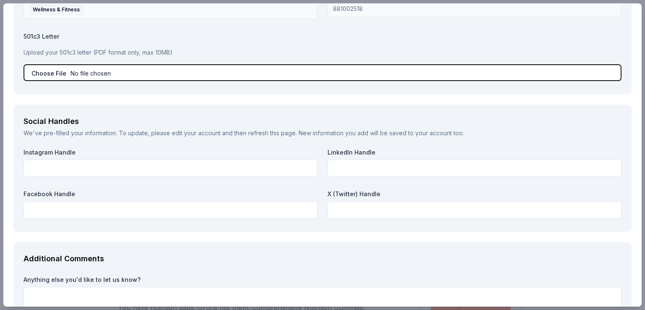
scroll to position [965, 0]
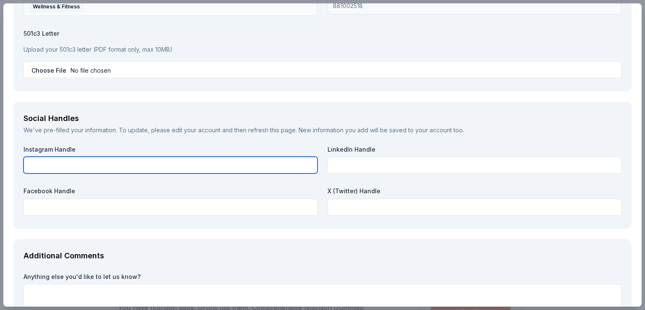
click at [86, 161] on input "text" at bounding box center [171, 165] width 294 height 17
type input "kaleidoscopeparktx"
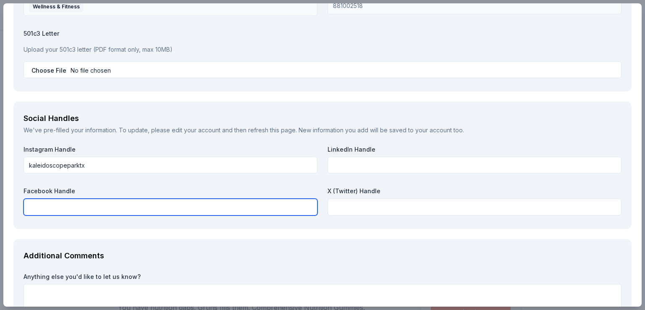
click at [145, 214] on input "text" at bounding box center [171, 207] width 294 height 17
click at [217, 203] on input "text" at bounding box center [171, 207] width 294 height 17
type input "kaleidoscopeparknorthtexas"
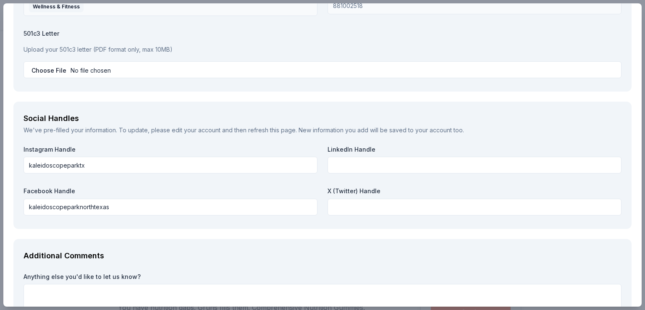
click at [321, 179] on div "Instagram Handle kaleidoscopeparktx LinkedIn Handle Facebook Handle kaleidoscop…" at bounding box center [323, 181] width 598 height 73
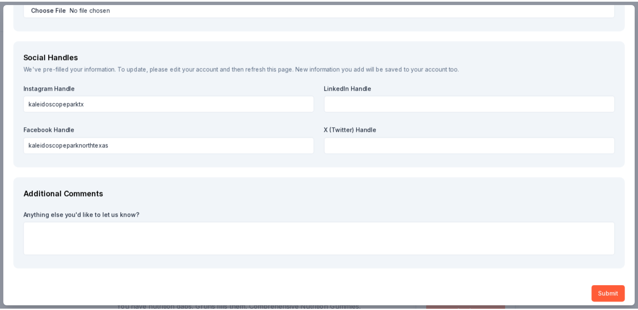
scroll to position [1033, 0]
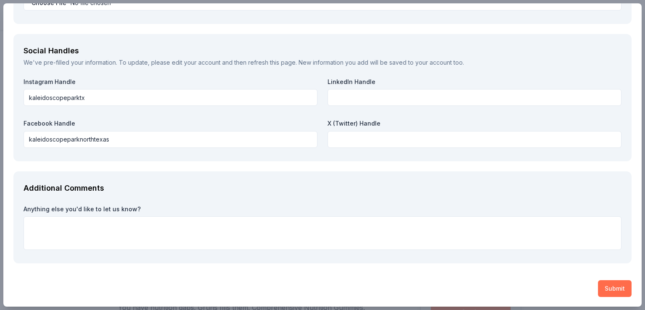
click at [609, 288] on button "Submit" at bounding box center [615, 288] width 34 height 17
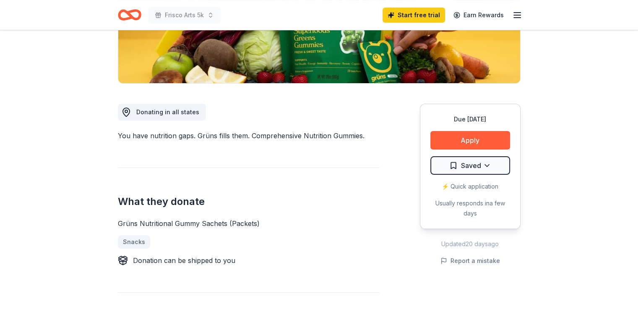
scroll to position [168, 0]
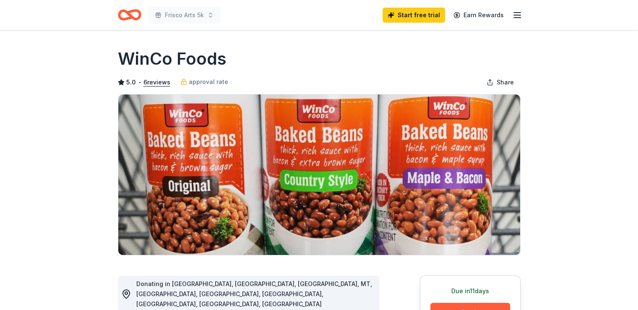
drag, startPoint x: 219, startPoint y: 58, endPoint x: 153, endPoint y: 57, distance: 66.3
click at [153, 57] on div "WinCo Foods" at bounding box center [319, 59] width 403 height 24
drag, startPoint x: 154, startPoint y: 58, endPoint x: 189, endPoint y: 58, distance: 34.8
click at [189, 58] on h1 "WinCo Foods" at bounding box center [172, 59] width 109 height 24
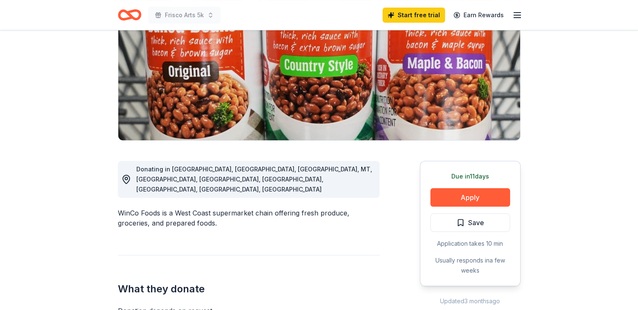
scroll to position [126, 0]
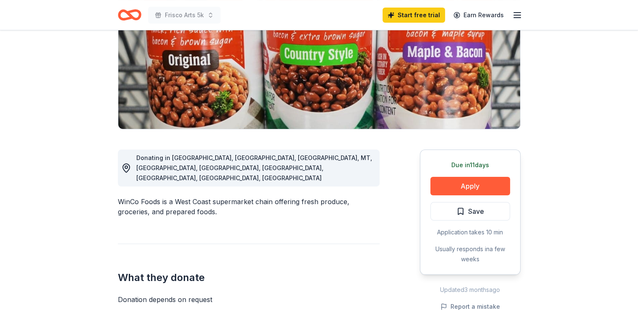
drag, startPoint x: 188, startPoint y: 188, endPoint x: 225, endPoint y: 191, distance: 36.7
click at [225, 196] on div "WinCo Foods is a West Coast supermarket chain offering fresh produce, groceries…" at bounding box center [249, 206] width 262 height 20
drag, startPoint x: 191, startPoint y: 187, endPoint x: 169, endPoint y: 184, distance: 22.4
click at [169, 196] on div "WinCo Foods is a West Coast supermarket chain offering fresh produce, groceries…" at bounding box center [249, 206] width 262 height 20
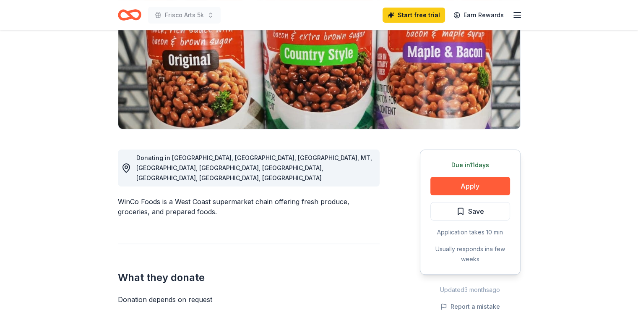
click at [169, 196] on div "WinCo Foods is a West Coast supermarket chain offering fresh produce, groceries…" at bounding box center [249, 206] width 262 height 20
drag, startPoint x: 165, startPoint y: 176, endPoint x: 215, endPoint y: 206, distance: 58.0
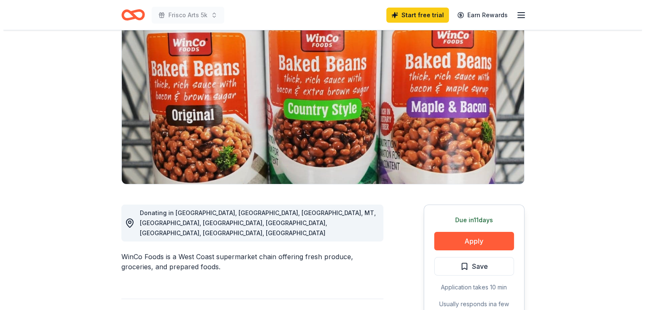
scroll to position [210, 0]
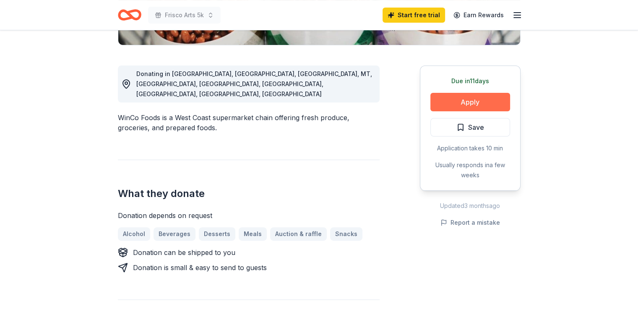
click at [453, 105] on button "Apply" at bounding box center [471, 102] width 80 height 18
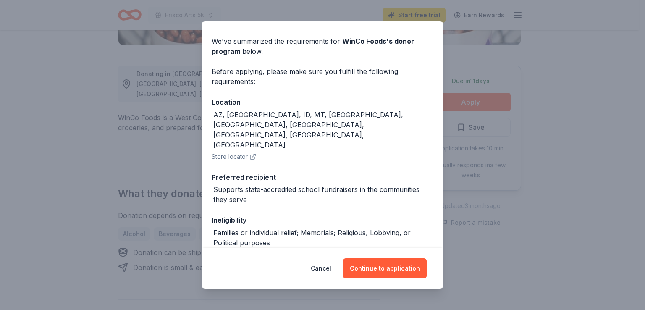
scroll to position [40, 0]
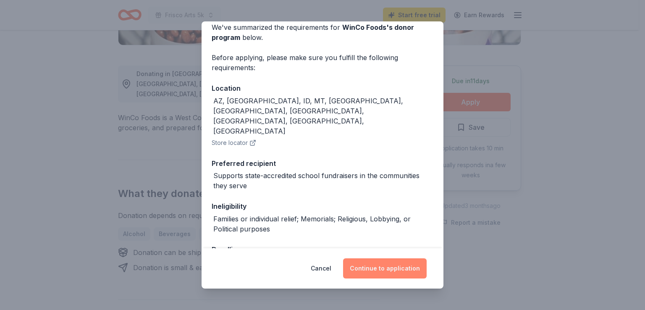
click at [381, 267] on button "Continue to application" at bounding box center [385, 268] width 84 height 20
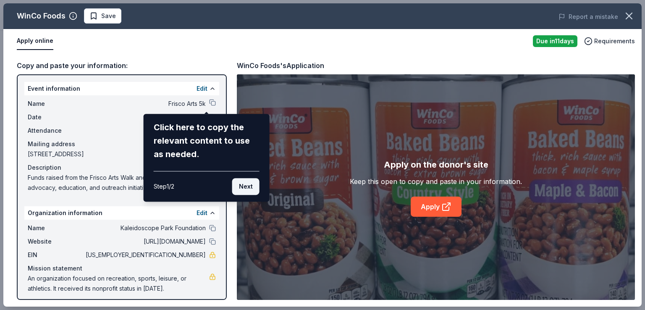
click at [239, 184] on button "Next" at bounding box center [245, 186] width 27 height 17
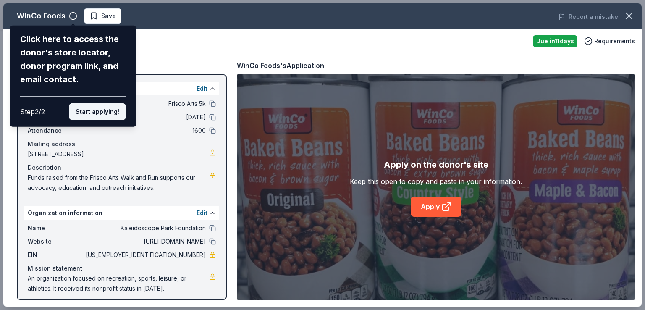
click at [106, 108] on button "Start applying!" at bounding box center [97, 111] width 57 height 17
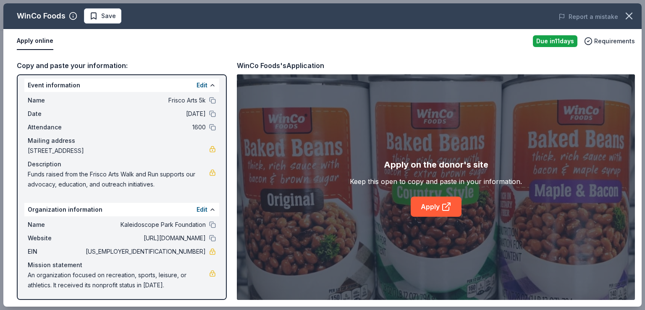
scroll to position [4, 0]
click at [33, 38] on button "Apply online" at bounding box center [35, 41] width 37 height 18
click at [427, 210] on link "Apply" at bounding box center [435, 206] width 51 height 20
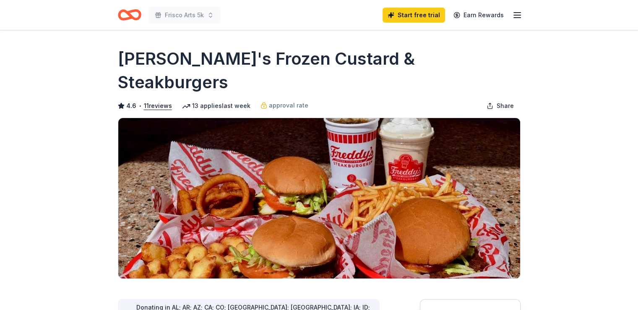
drag, startPoint x: 209, startPoint y: 65, endPoint x: 266, endPoint y: 70, distance: 56.8
click at [265, 69] on h1 "Freddy's Frozen Custard & Steakburgers" at bounding box center [319, 70] width 403 height 47
click at [267, 69] on h1 "Freddy's Frozen Custard & Steakburgers" at bounding box center [319, 70] width 403 height 47
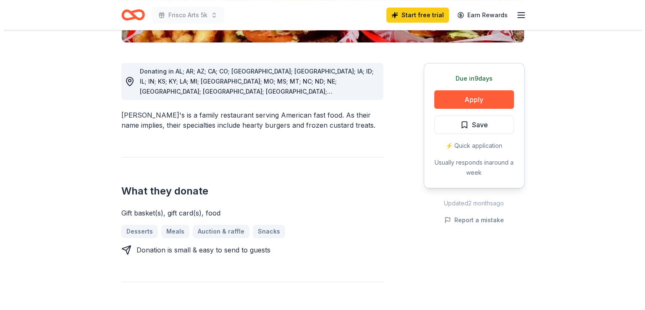
scroll to position [336, 0]
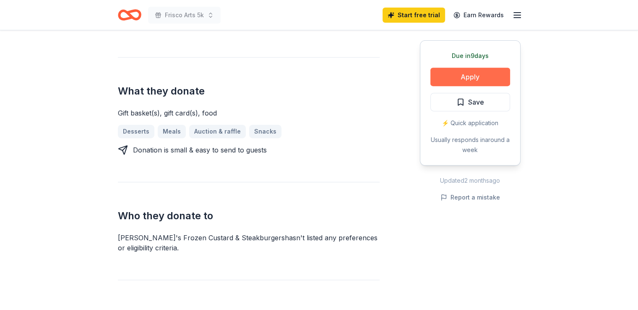
click at [474, 78] on button "Apply" at bounding box center [471, 77] width 80 height 18
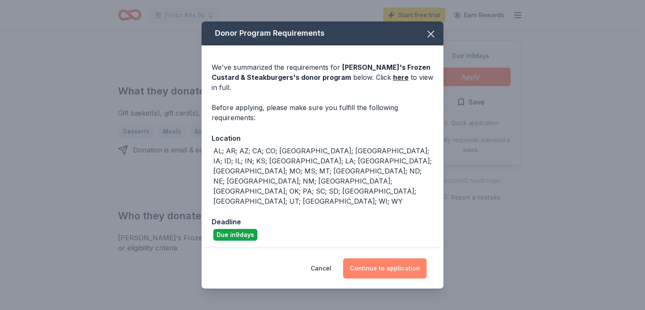
click at [395, 258] on button "Continue to application" at bounding box center [385, 268] width 84 height 20
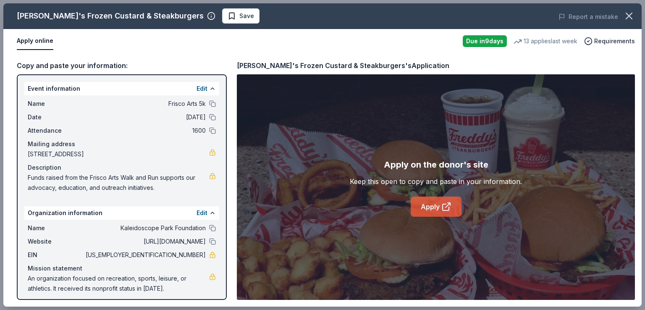
click at [437, 199] on link "Apply" at bounding box center [435, 206] width 51 height 20
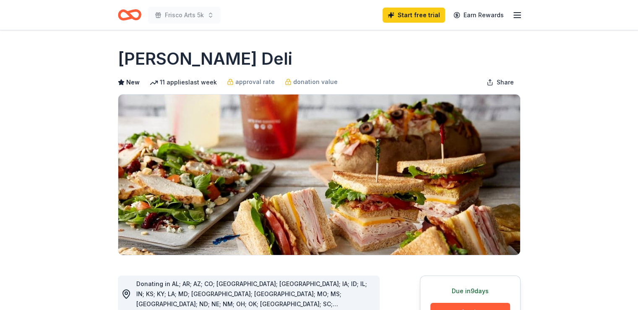
drag, startPoint x: 215, startPoint y: 55, endPoint x: 224, endPoint y: 54, distance: 9.3
click at [224, 54] on h1 "[PERSON_NAME] Deli" at bounding box center [205, 59] width 175 height 24
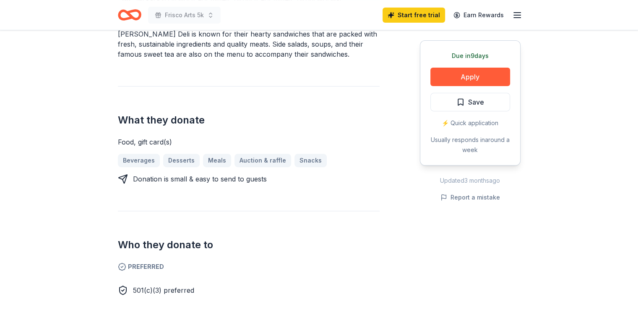
scroll to position [294, 0]
drag, startPoint x: 172, startPoint y: 170, endPoint x: 147, endPoint y: 173, distance: 25.0
click at [147, 173] on div "Donating in AL; AR; AZ; CO; [GEOGRAPHIC_DATA]; [GEOGRAPHIC_DATA]; IA; ID; IL; I…" at bounding box center [249, 127] width 262 height 333
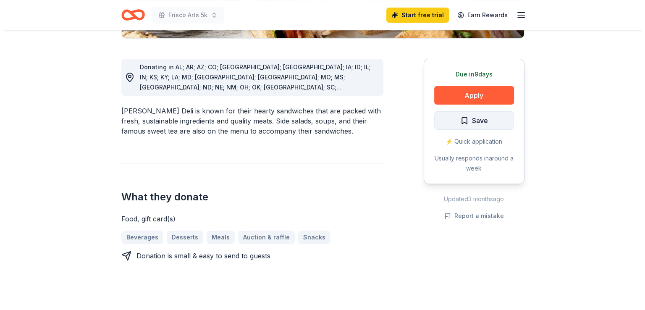
scroll to position [210, 0]
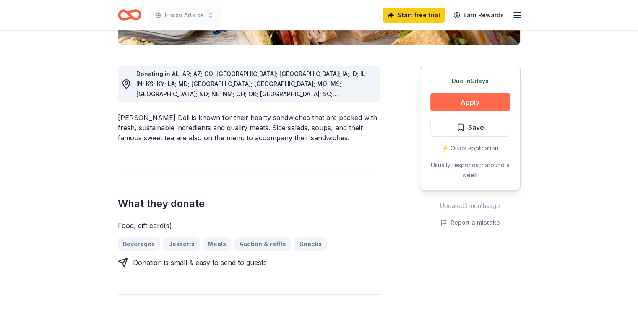
click at [459, 103] on button "Apply" at bounding box center [471, 102] width 80 height 18
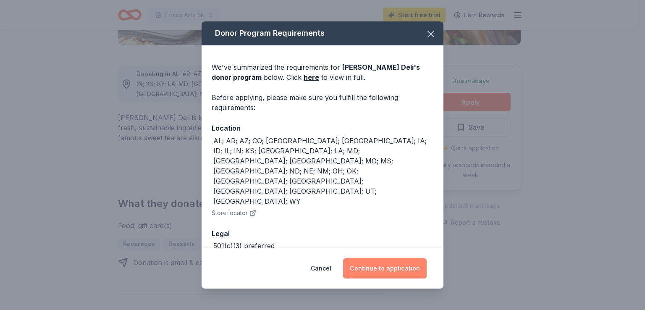
click at [388, 268] on button "Continue to application" at bounding box center [385, 268] width 84 height 20
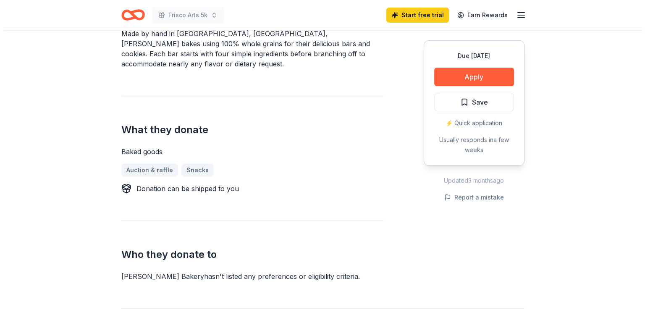
scroll to position [336, 0]
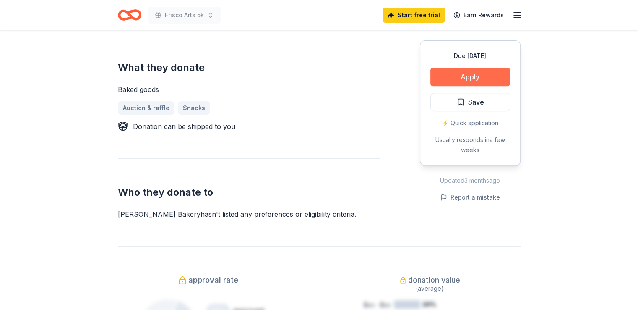
click at [477, 73] on button "Apply" at bounding box center [471, 77] width 80 height 18
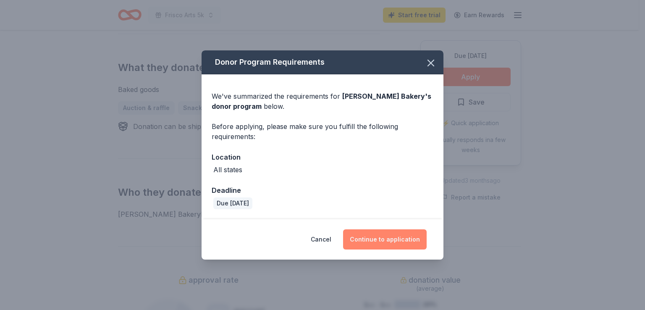
click at [393, 238] on button "Continue to application" at bounding box center [385, 239] width 84 height 20
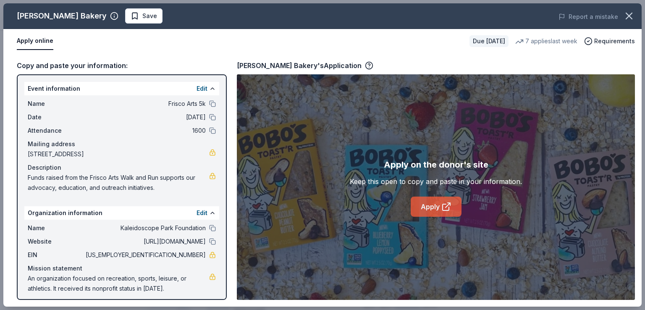
click at [449, 206] on icon at bounding box center [446, 206] width 10 height 10
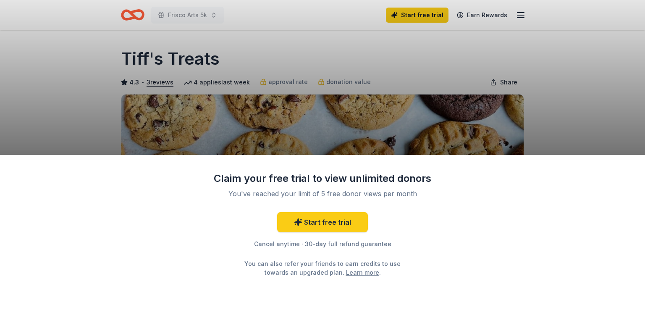
click at [75, 108] on div "Claim your free trial to view unlimited donors You've reached your limit of 5 f…" at bounding box center [322, 155] width 645 height 310
click at [330, 223] on link "Start free trial" at bounding box center [322, 222] width 91 height 20
click at [308, 222] on link "Start free trial" at bounding box center [322, 222] width 91 height 20
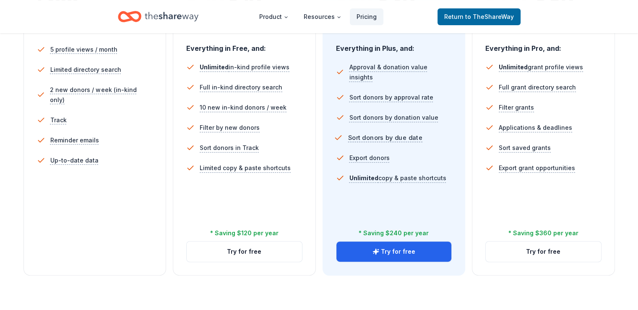
scroll to position [252, 0]
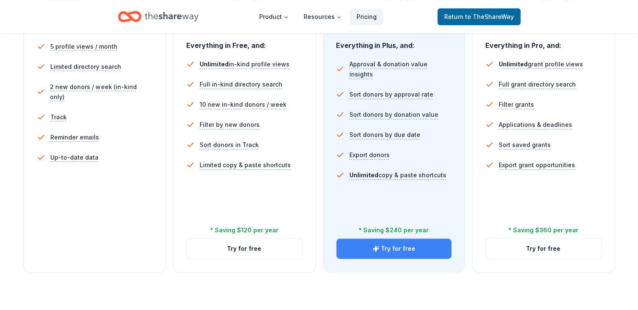
click at [388, 238] on button "Try for free" at bounding box center [394, 248] width 115 height 20
